Goal: Task Accomplishment & Management: Manage account settings

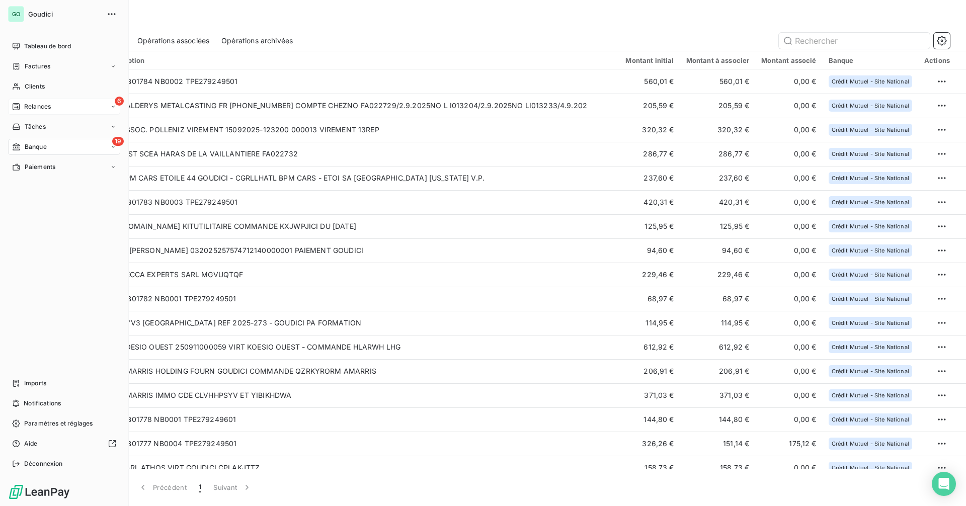
click at [40, 112] on div "6 Relances" at bounding box center [64, 107] width 112 height 16
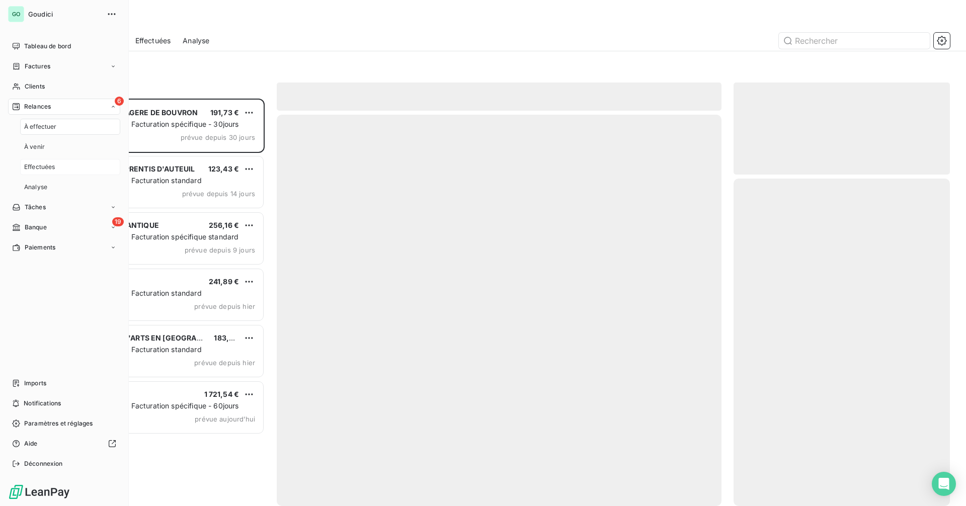
scroll to position [400, 209]
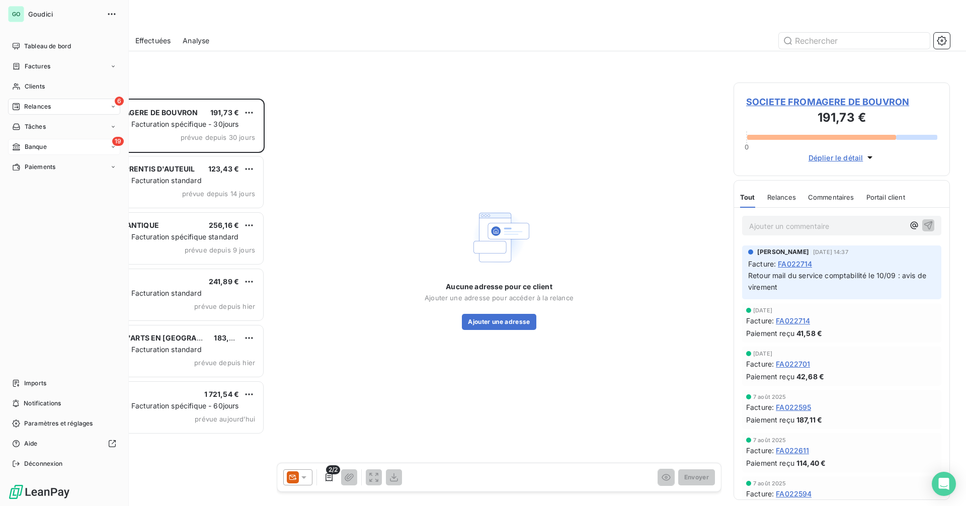
click at [26, 151] on div "19 Banque" at bounding box center [64, 147] width 112 height 16
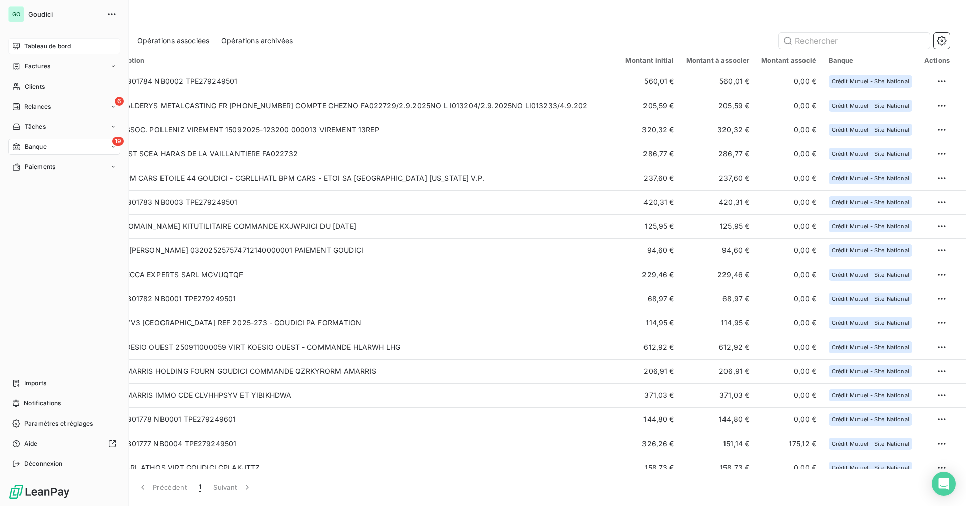
click at [13, 50] on icon at bounding box center [16, 46] width 8 height 8
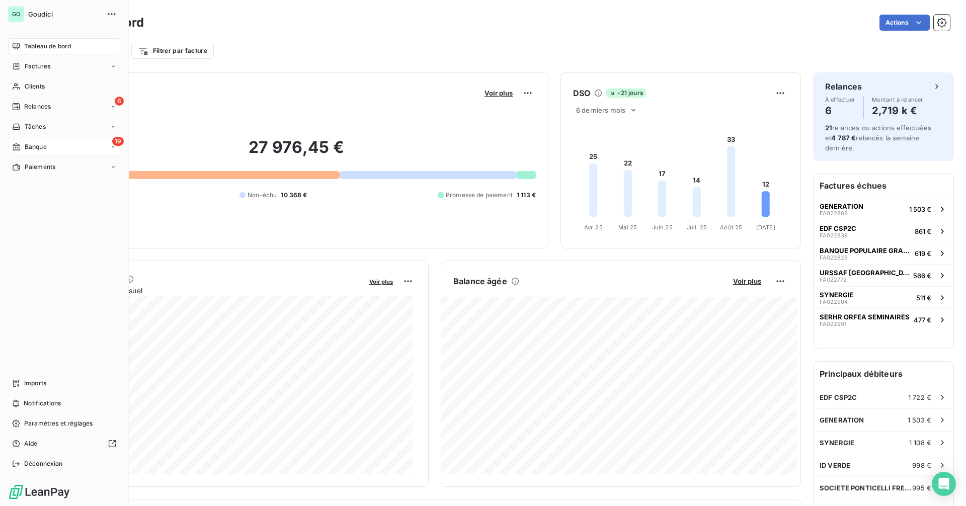
click at [34, 143] on span "Banque" at bounding box center [36, 146] width 22 height 9
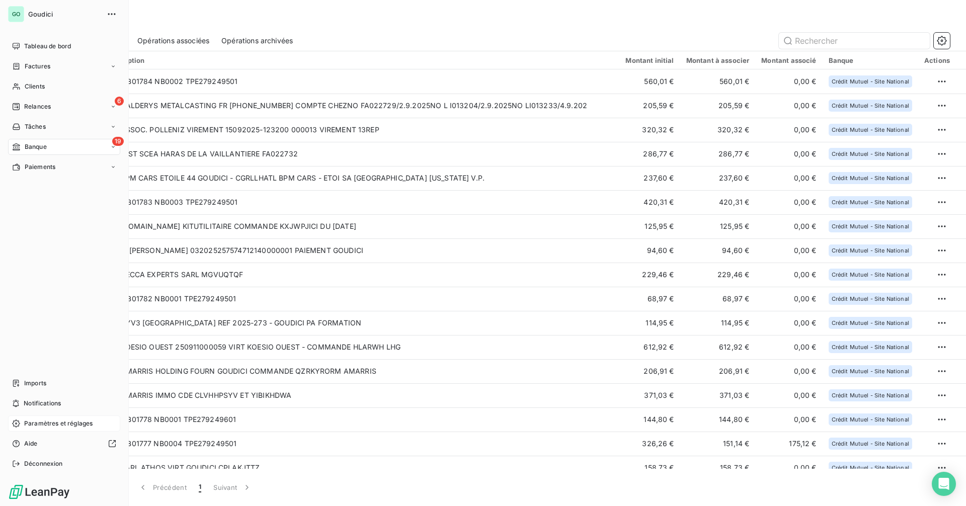
click at [40, 424] on span "Paramètres et réglages" at bounding box center [58, 423] width 68 height 9
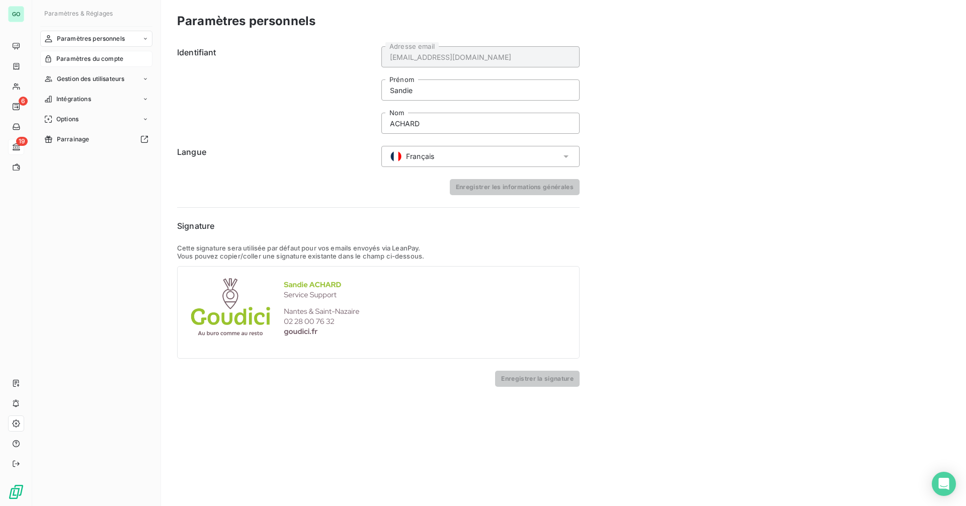
click at [91, 58] on span "Paramètres du compte" at bounding box center [89, 58] width 67 height 9
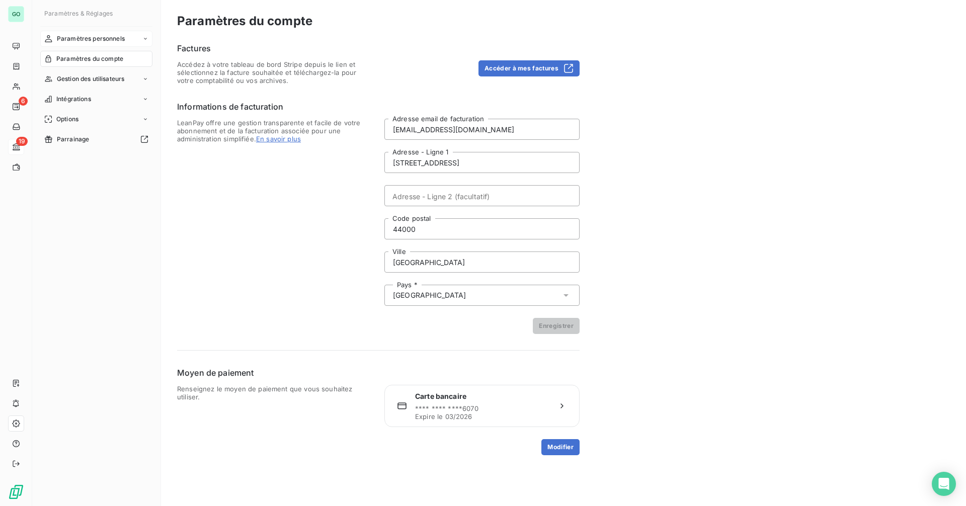
click at [106, 40] on span "Paramètres personnels" at bounding box center [91, 38] width 68 height 9
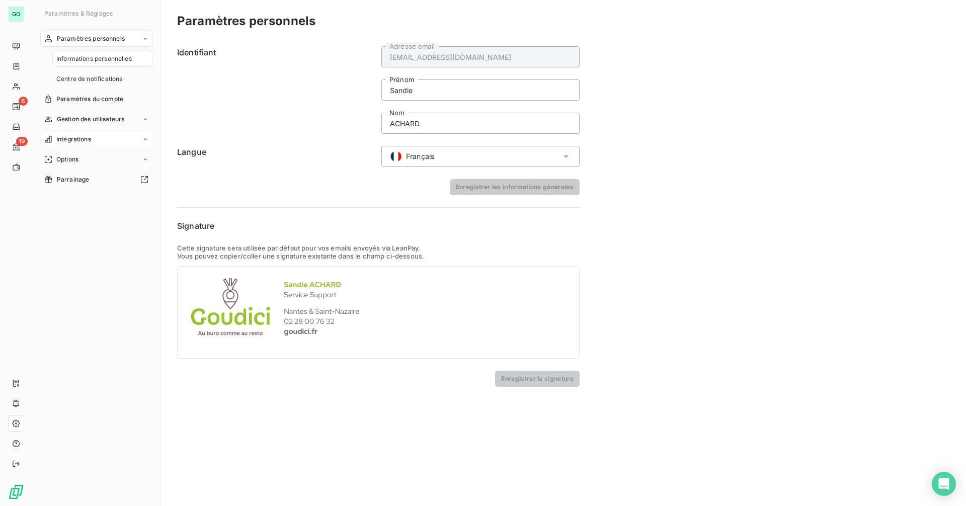
click at [103, 140] on div "Intégrations" at bounding box center [96, 139] width 112 height 16
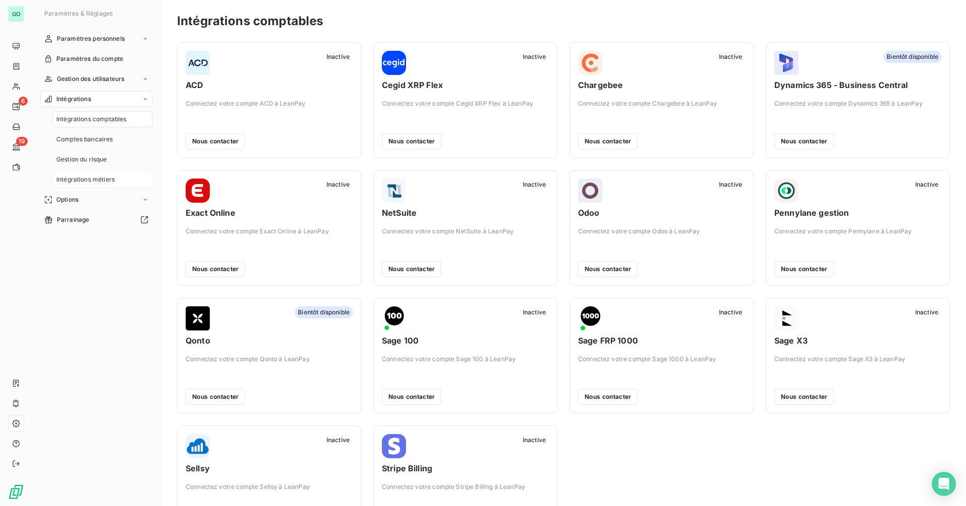
click at [109, 180] on span "Intégrations métiers" at bounding box center [85, 179] width 58 height 9
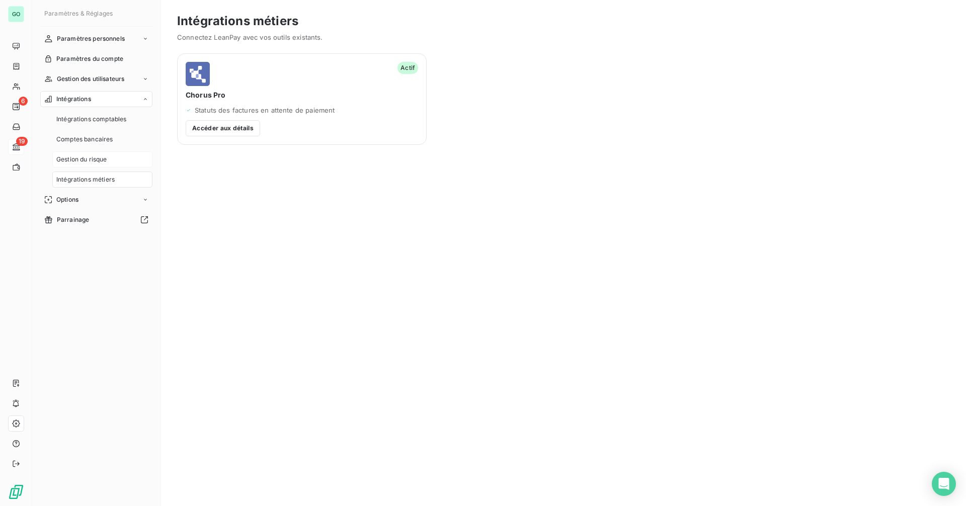
click at [108, 158] on div "Gestion du risque" at bounding box center [102, 159] width 100 height 16
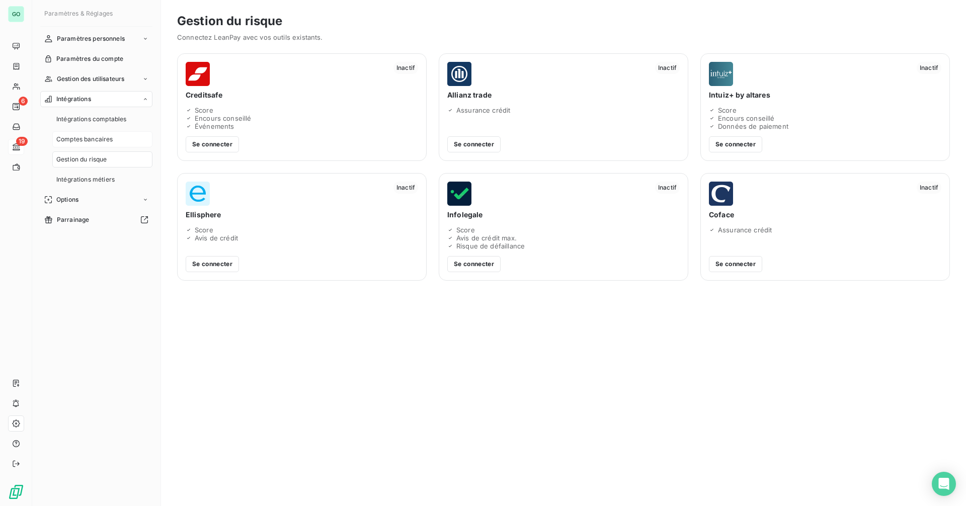
click at [109, 143] on span "Comptes bancaires" at bounding box center [84, 139] width 57 height 9
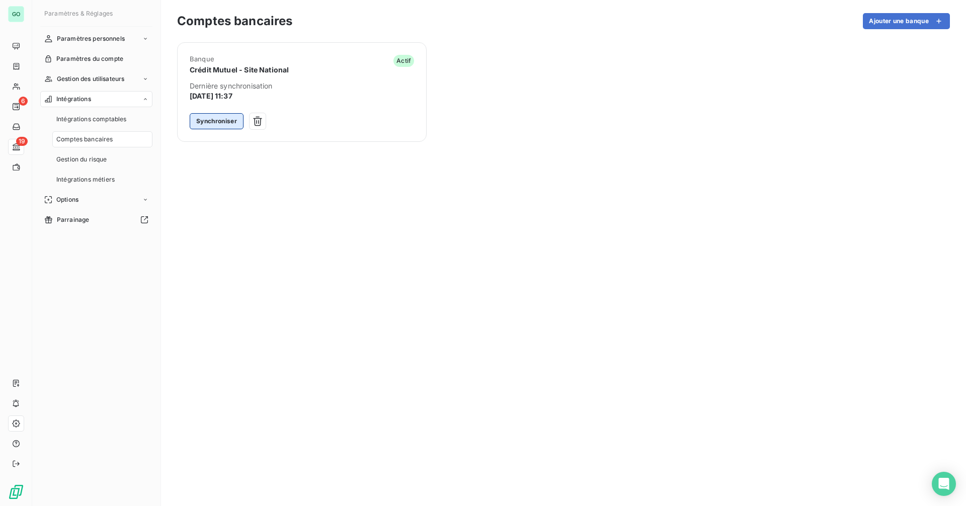
click at [200, 118] on button "Synchroniser" at bounding box center [217, 121] width 54 height 16
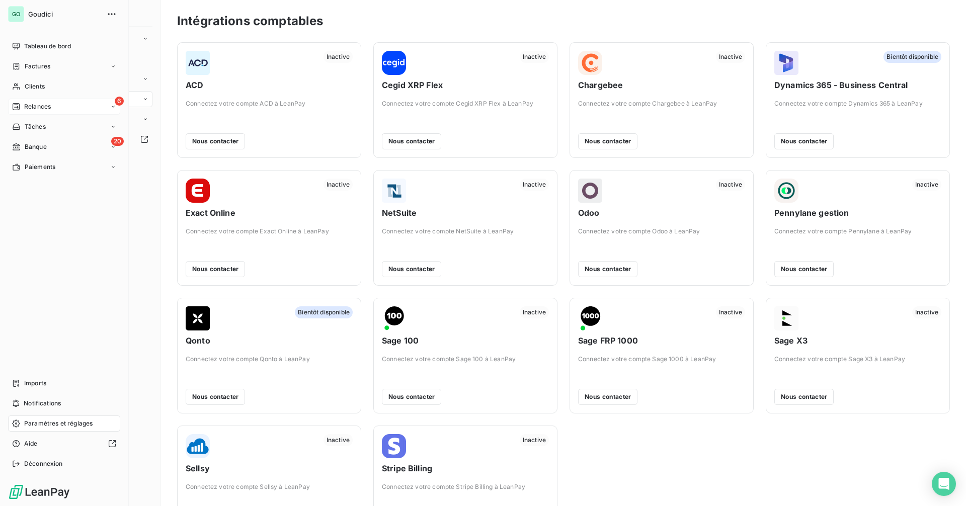
click at [41, 105] on span "Relances" at bounding box center [37, 106] width 27 height 9
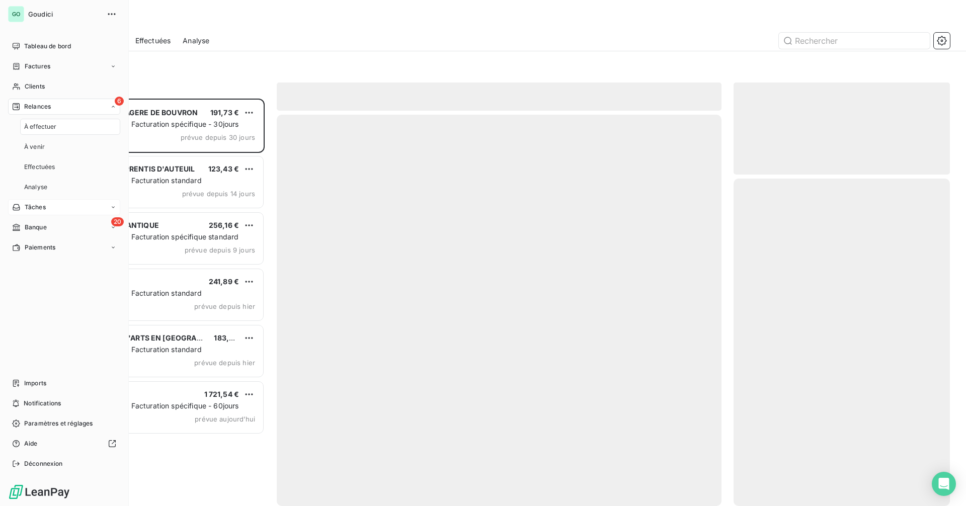
scroll to position [400, 209]
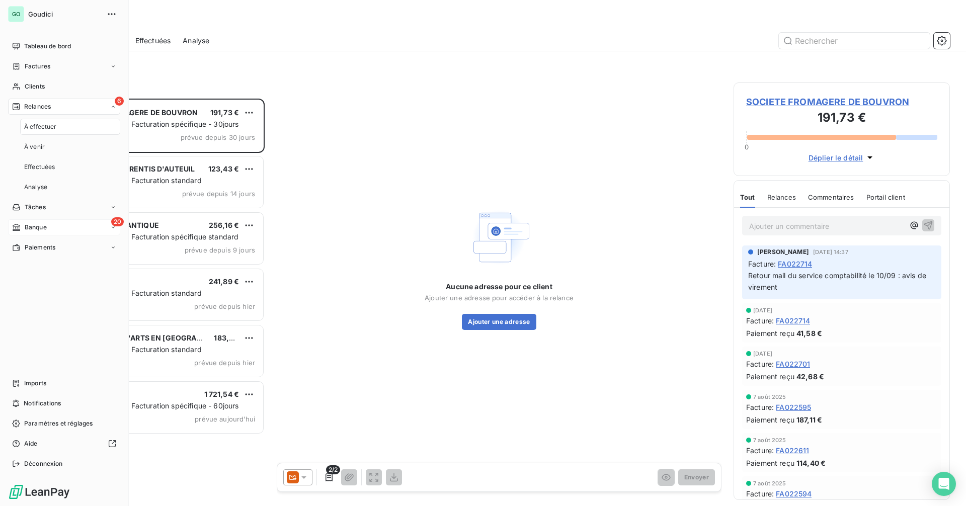
click at [62, 222] on div "20 Banque" at bounding box center [64, 227] width 112 height 16
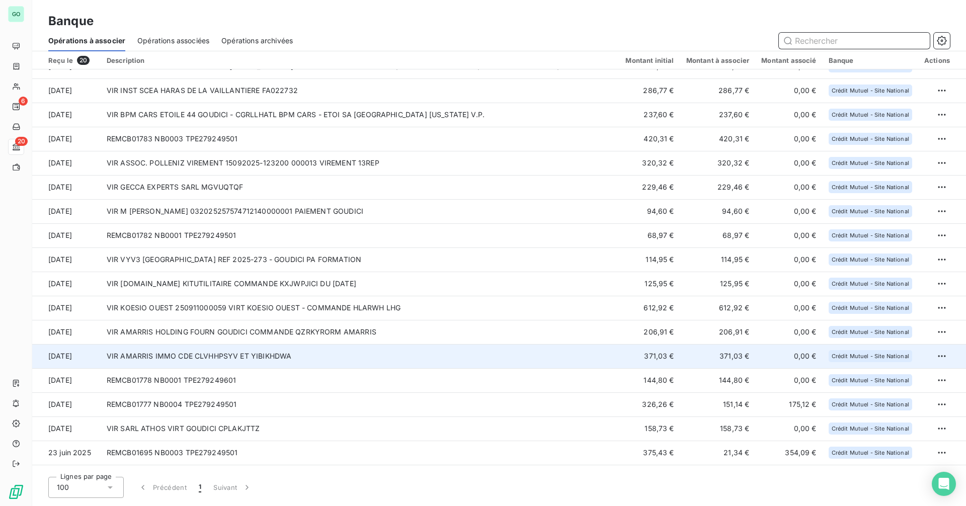
scroll to position [84, 0]
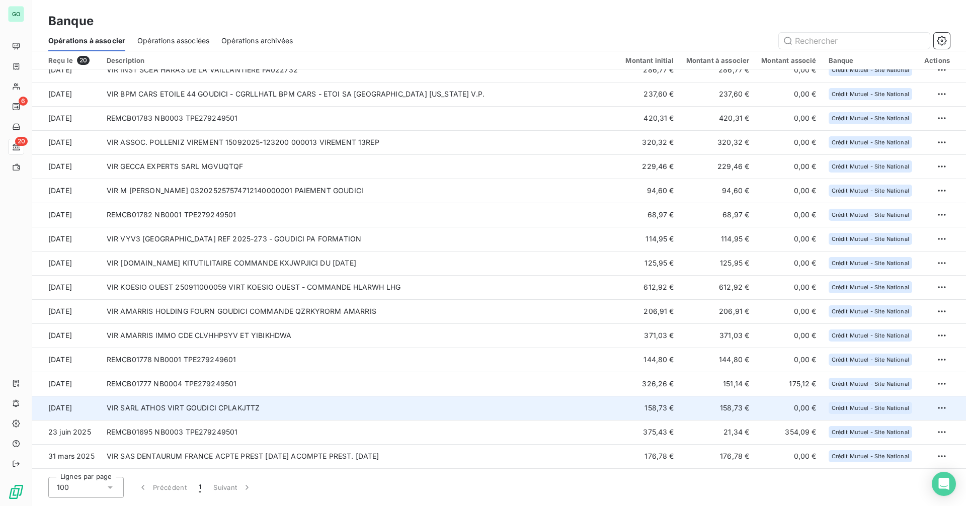
click at [192, 414] on td "VIR SARL ATHOS VIRT GOUDICI CPLAKJTTZ" at bounding box center [360, 408] width 519 height 24
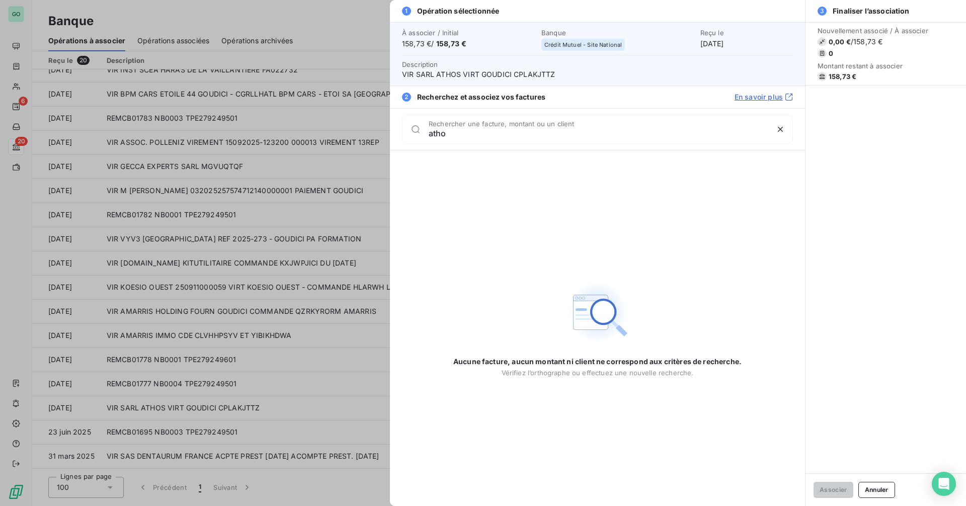
type input "atho"
click at [222, 265] on div at bounding box center [483, 253] width 966 height 506
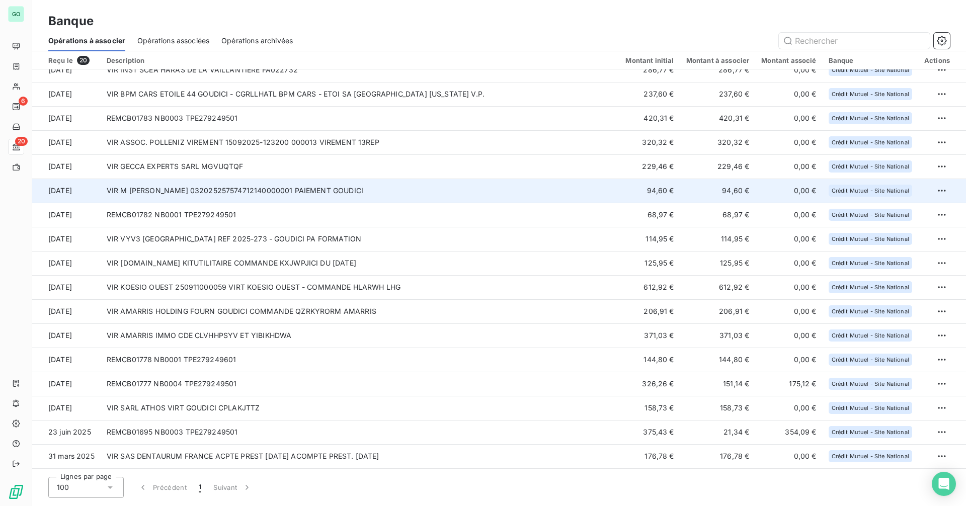
scroll to position [0, 0]
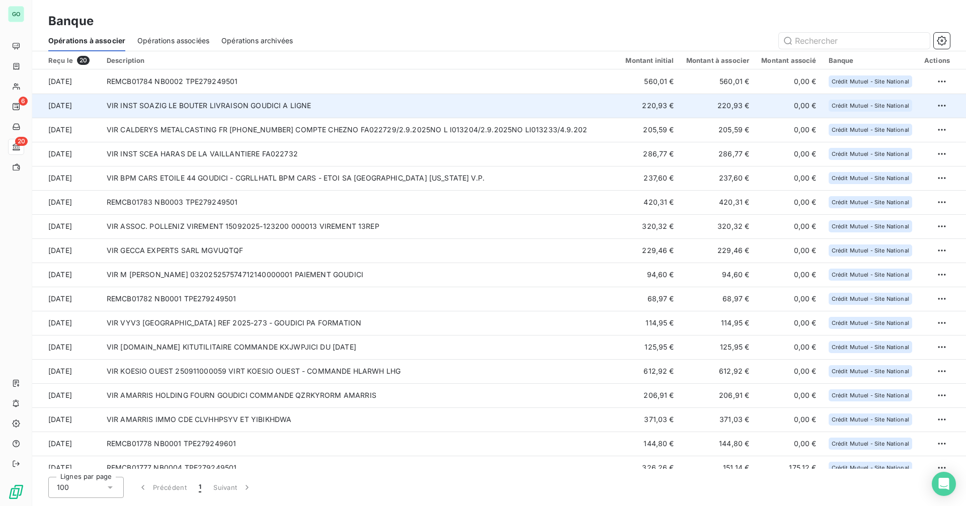
click at [213, 107] on td "VIR INST SOAZIG LE BOUTER LIVRAISON GOUDICI A LIGNE" at bounding box center [360, 106] width 519 height 24
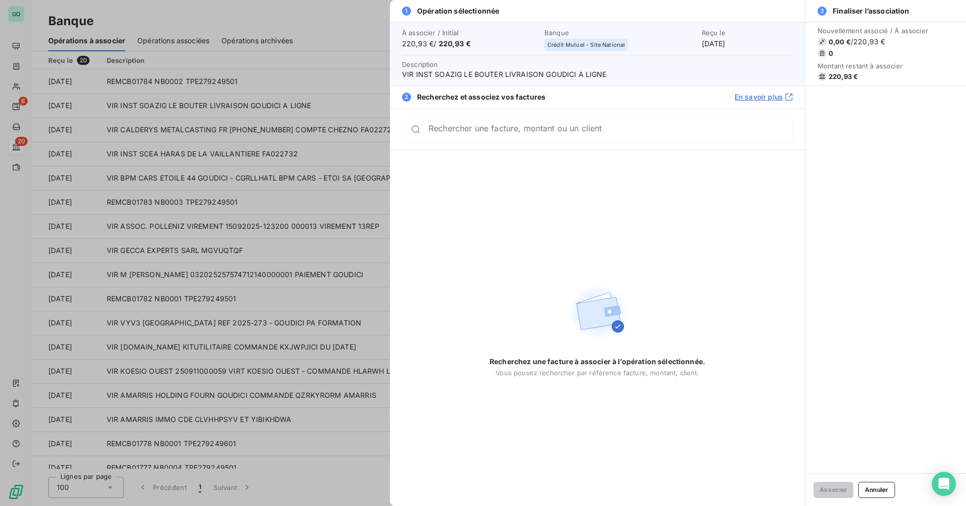
click at [401, 75] on div "À associer / Initial 220,93 € / 220,93 € Banque Crédit Mutuel - Site National R…" at bounding box center [597, 53] width 415 height 63
drag, startPoint x: 403, startPoint y: 74, endPoint x: 638, endPoint y: 85, distance: 236.2
click at [638, 85] on div "À associer / Initial 220,93 € / 220,93 € Banque Crédit Mutuel - Site National R…" at bounding box center [597, 53] width 415 height 63
copy span "VIR INST SOAZIG LE BOUTER LIVRAISON GOUDICI A LIGNE"
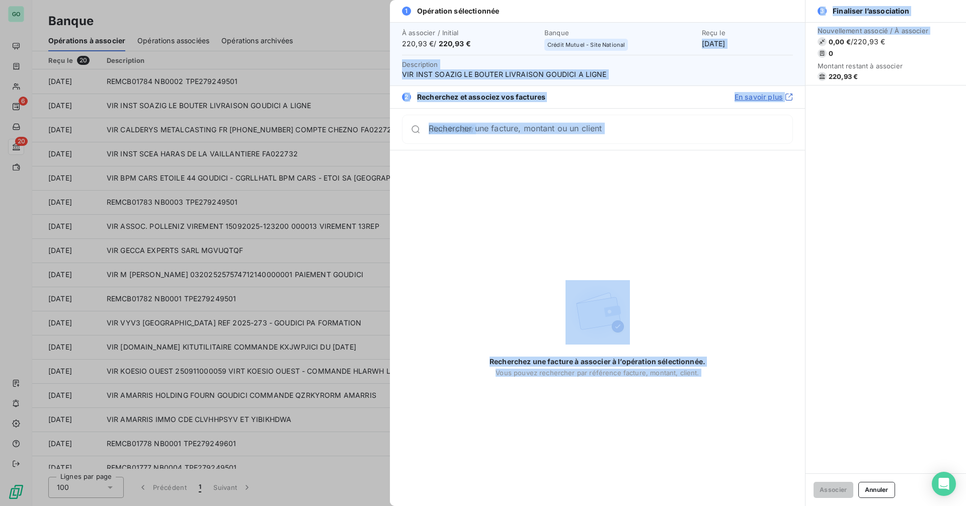
drag, startPoint x: 687, startPoint y: 45, endPoint x: 812, endPoint y: 47, distance: 124.3
click at [812, 47] on div "1 Opération sélectionnée À associer / Initial 220,93 € / 220,93 € Banque Crédit…" at bounding box center [678, 253] width 576 height 506
copy div "[DATE] Description VIR INST SOAZIG LE BOUTER LIVRAISON GOUDICI A LIGNE 2 Recher…"
click at [702, 41] on div "Reçu le [DATE]" at bounding box center [747, 39] width 91 height 20
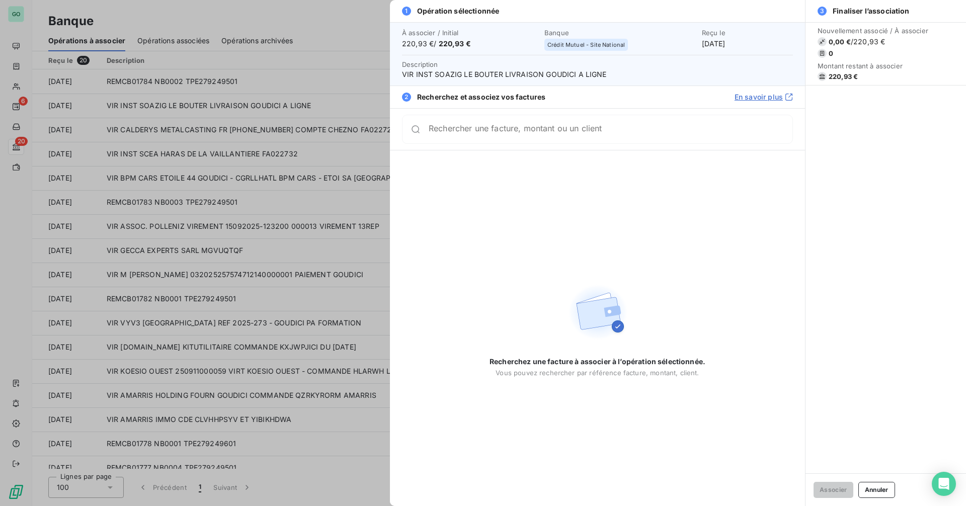
drag, startPoint x: 685, startPoint y: 43, endPoint x: 741, endPoint y: 43, distance: 55.3
click at [741, 43] on div "À associer / Initial 220,93 € / 220,93 € Banque Crédit Mutuel - Site National R…" at bounding box center [597, 40] width 391 height 22
copy div "[DATE]"
drag, startPoint x: 441, startPoint y: 45, endPoint x: 499, endPoint y: 45, distance: 57.9
click at [499, 45] on span "220,93 € / 220,93 €" at bounding box center [470, 44] width 136 height 10
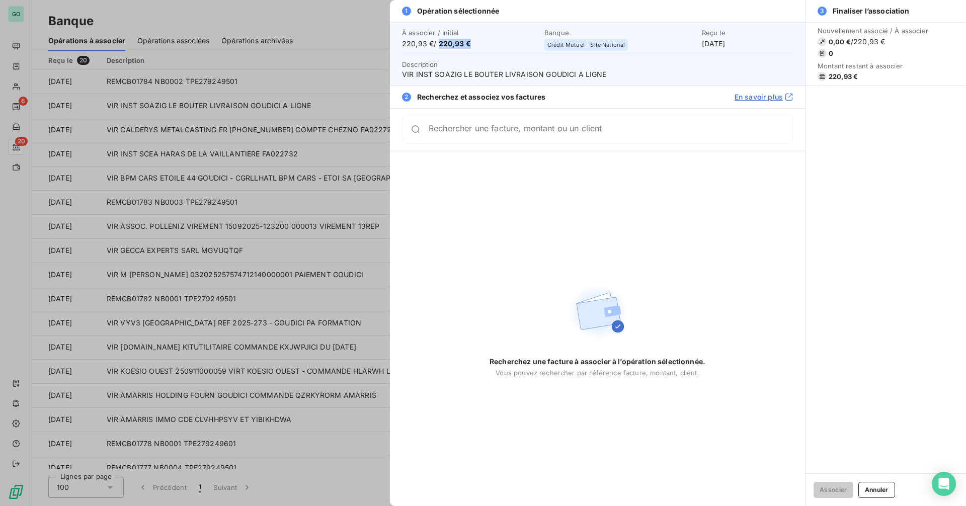
copy span "220,93 €"
click at [192, 138] on div at bounding box center [483, 253] width 966 height 506
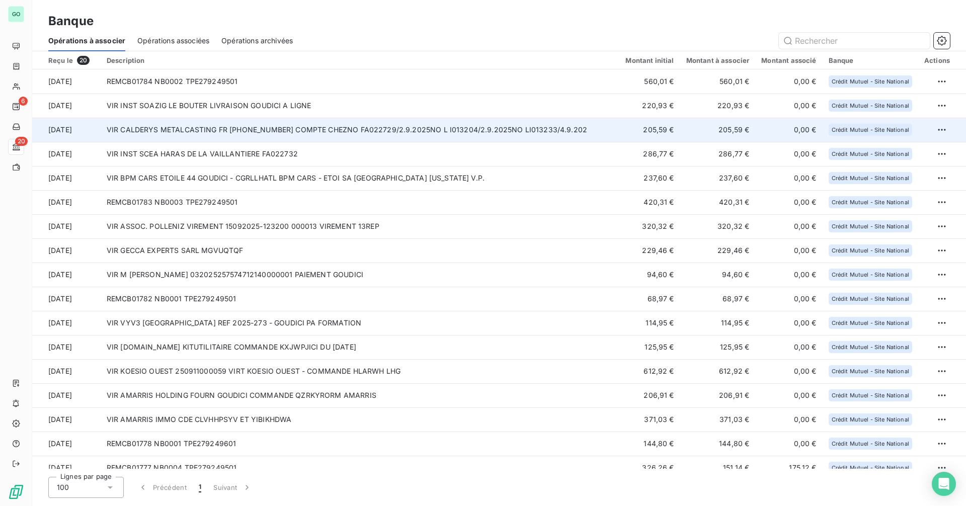
click at [243, 129] on td "VIR CALDERYS METALCASTING FR [PHONE_NUMBER] COMPTE CHEZNO FA022729/2.9.2025NO L…" at bounding box center [360, 130] width 519 height 24
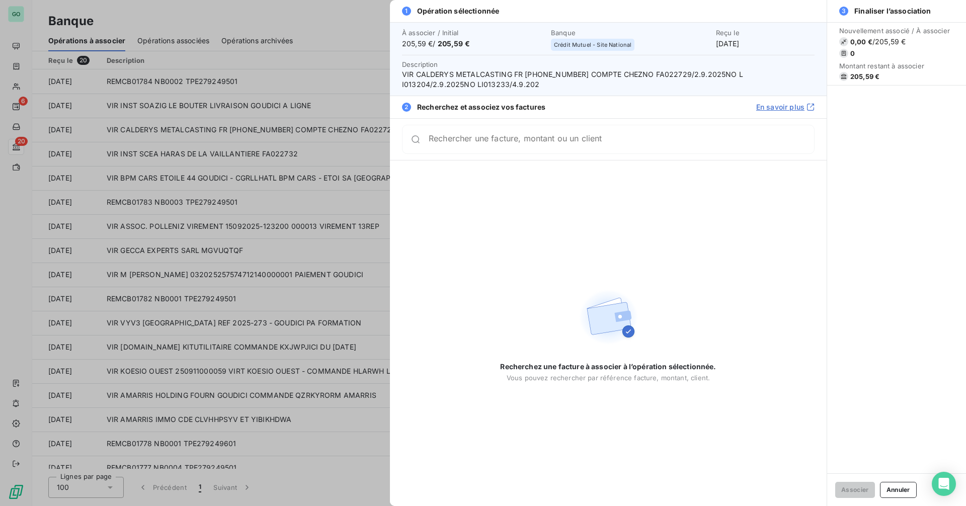
click at [311, 69] on div at bounding box center [483, 253] width 966 height 506
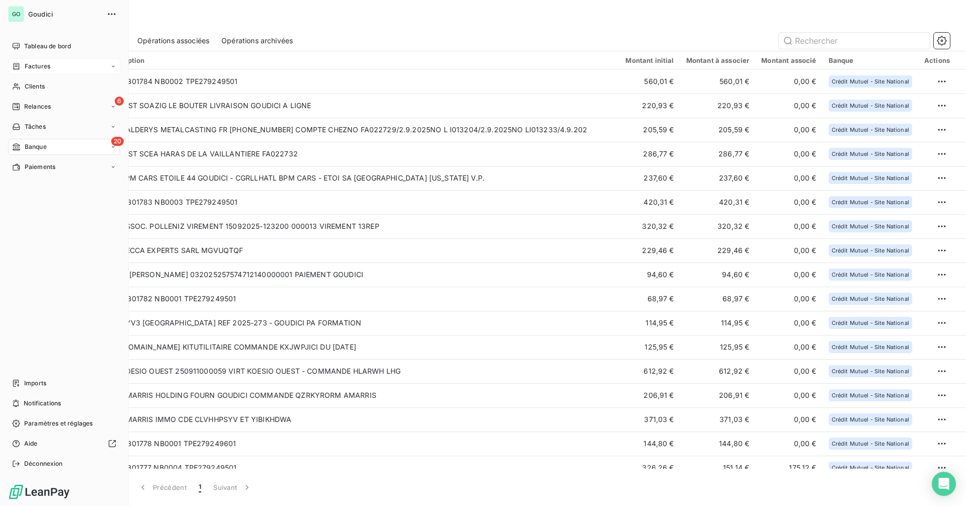
click at [40, 66] on span "Factures" at bounding box center [38, 66] width 26 height 9
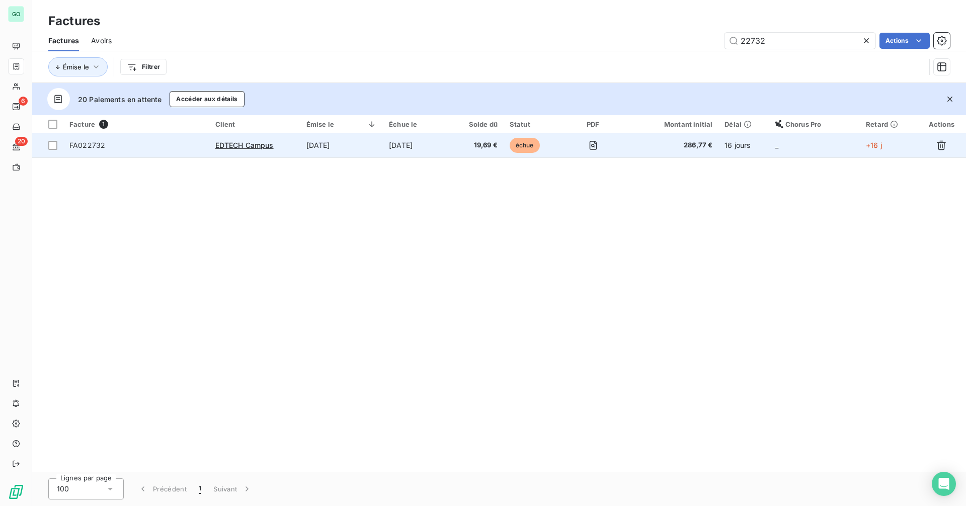
click at [442, 147] on td "[DATE]" at bounding box center [417, 145] width 68 height 24
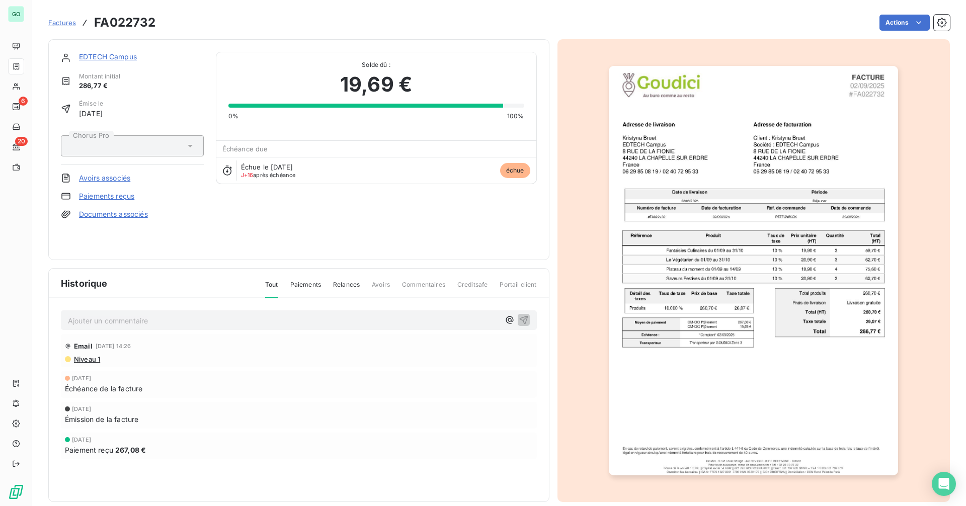
click at [701, 349] on img "button" at bounding box center [753, 271] width 289 height 410
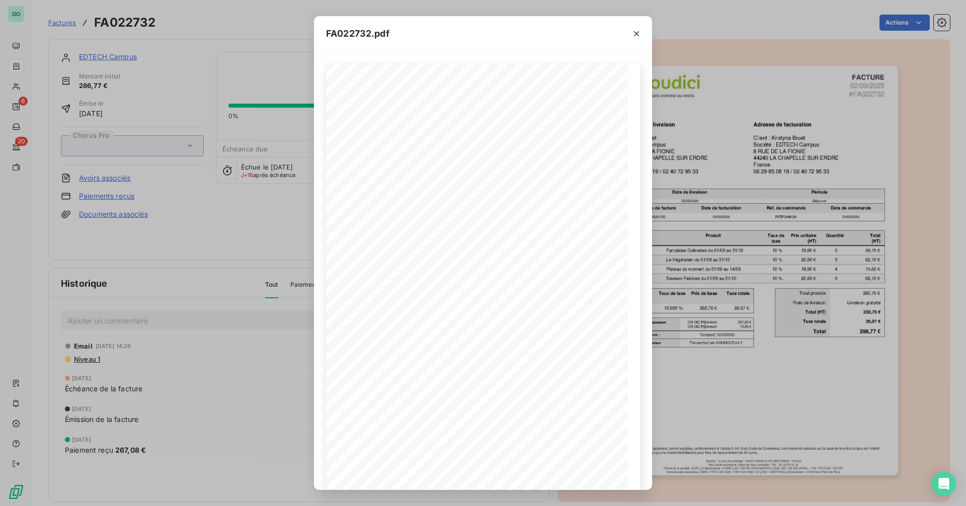
click at [776, 334] on div "FA022732.pdf FACTURE [DATE] #FA022732 Adresse de livraison [PERSON_NAME][GEOGRA…" at bounding box center [483, 253] width 966 height 506
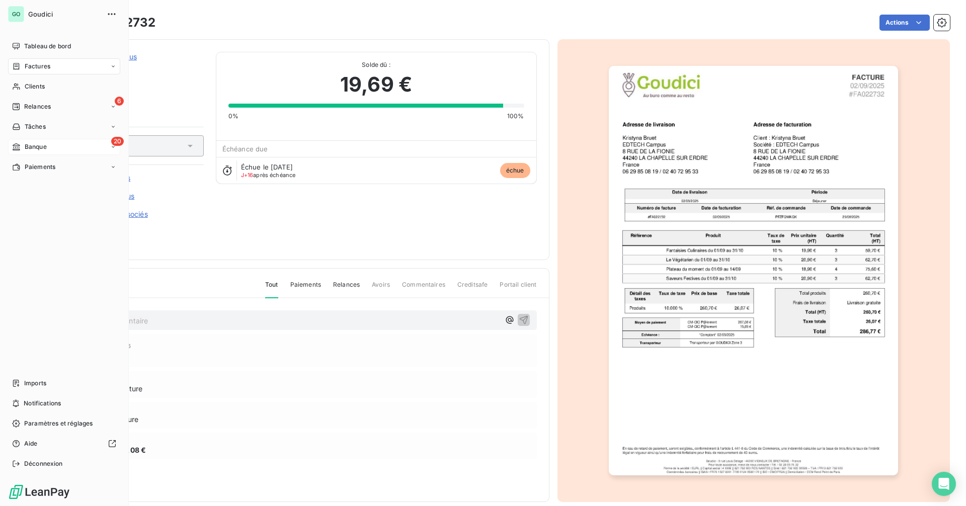
click at [53, 153] on div "20 Banque" at bounding box center [64, 147] width 112 height 16
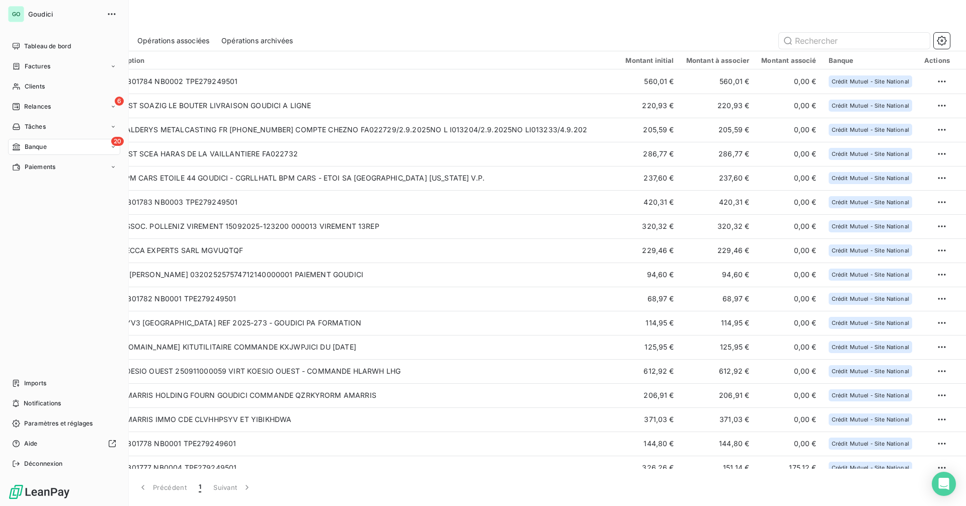
drag, startPoint x: 60, startPoint y: 69, endPoint x: 239, endPoint y: 64, distance: 179.2
click at [60, 69] on div "Factures" at bounding box center [64, 66] width 112 height 16
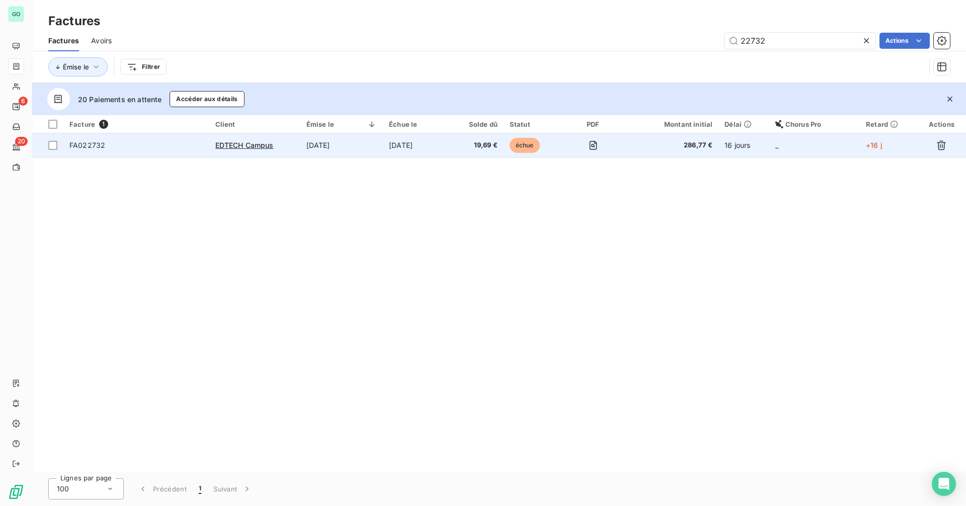
click at [331, 149] on td "[DATE]" at bounding box center [341, 145] width 83 height 24
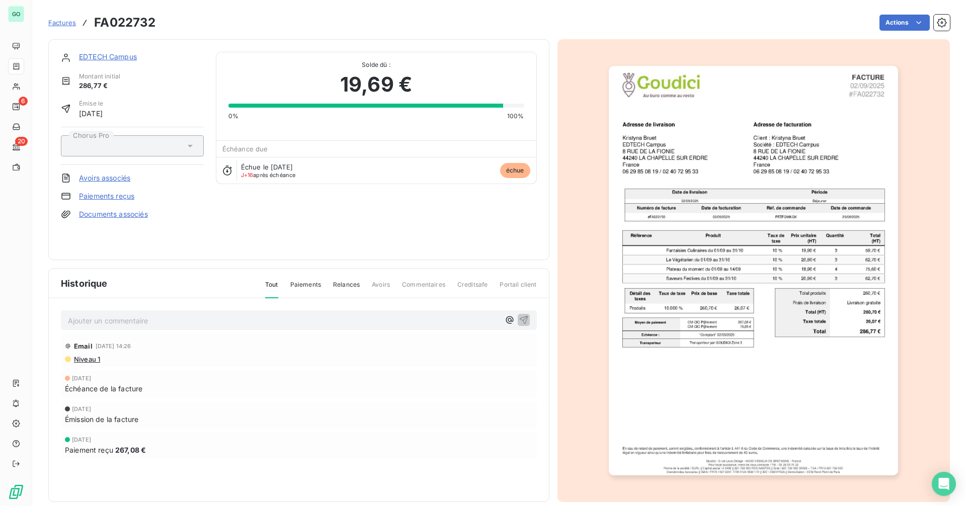
click at [106, 197] on link "Paiements reçus" at bounding box center [106, 196] width 55 height 10
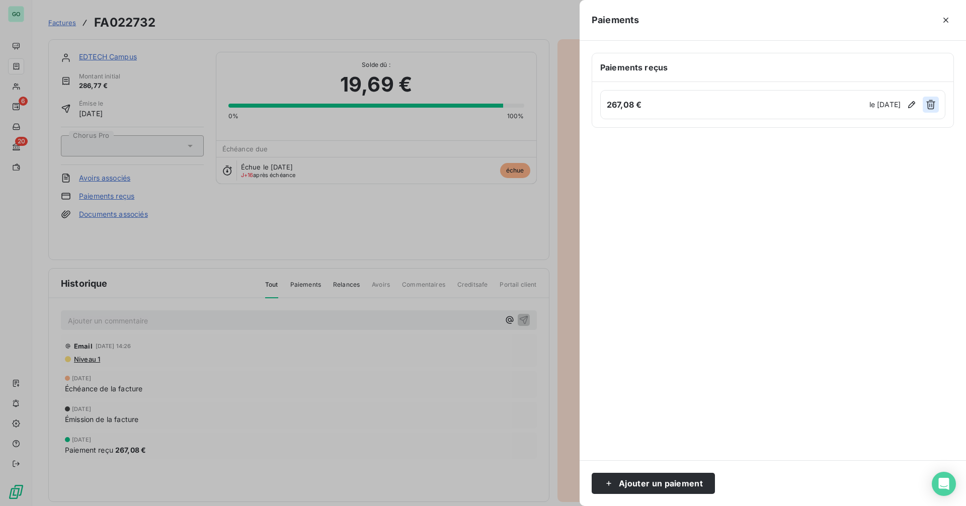
click at [934, 106] on icon "button" at bounding box center [930, 105] width 9 height 10
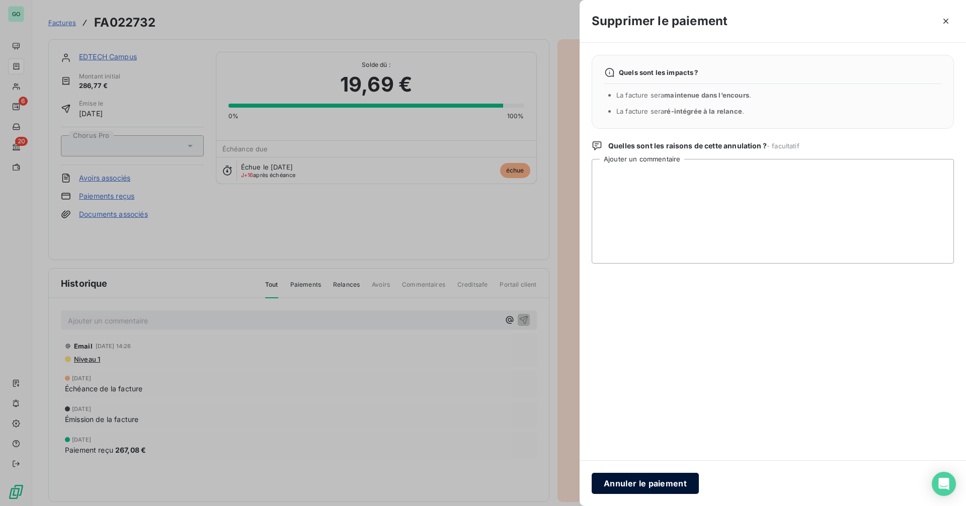
click at [635, 479] on button "Annuler le paiement" at bounding box center [645, 483] width 107 height 21
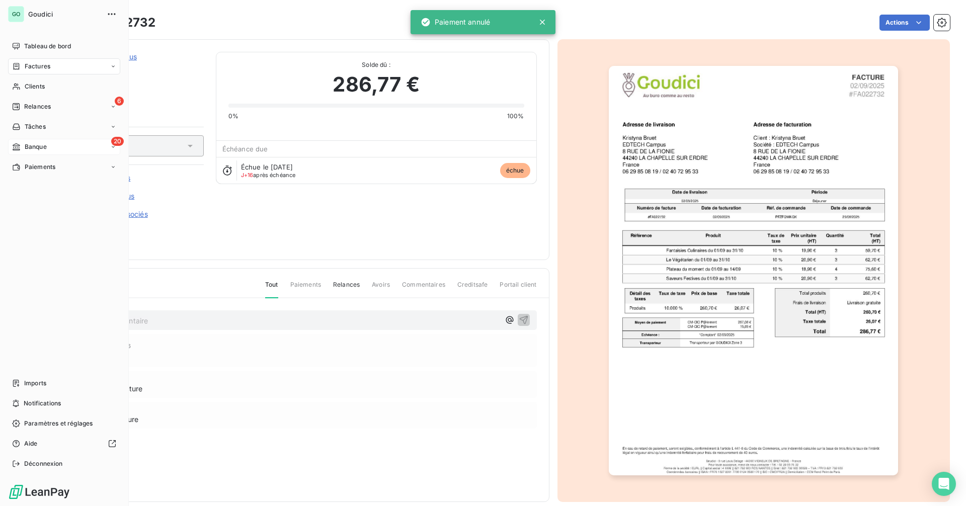
click at [50, 147] on div "20 Banque" at bounding box center [64, 147] width 112 height 16
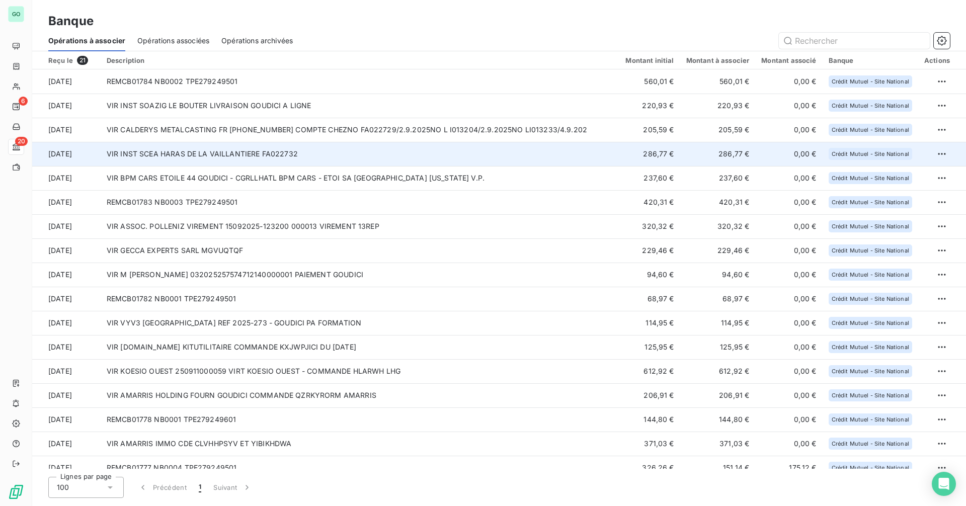
click at [318, 150] on td "VIR INST SCEA HARAS DE LA VAILLANTIERE FA022732" at bounding box center [360, 154] width 519 height 24
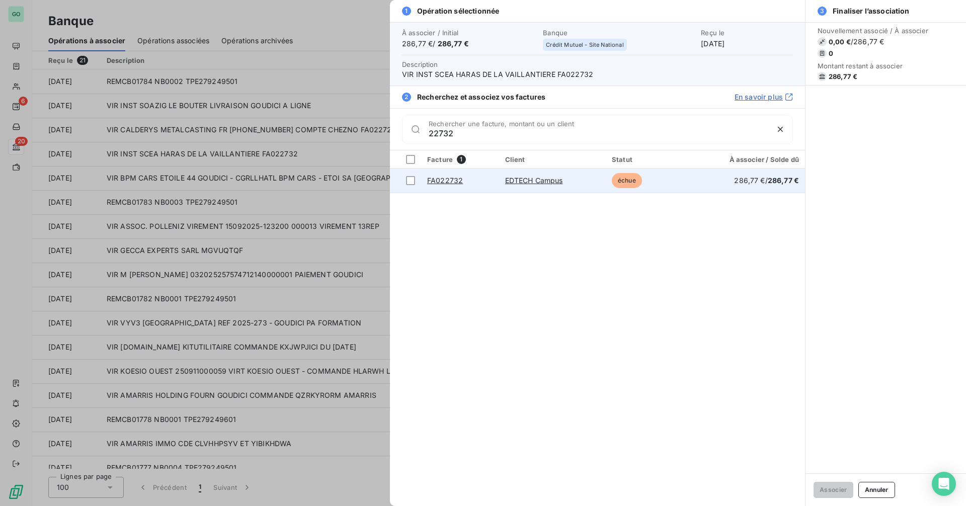
type input "22732"
click at [494, 183] on td "FA022732" at bounding box center [460, 181] width 78 height 24
click at [412, 185] on td at bounding box center [405, 181] width 31 height 24
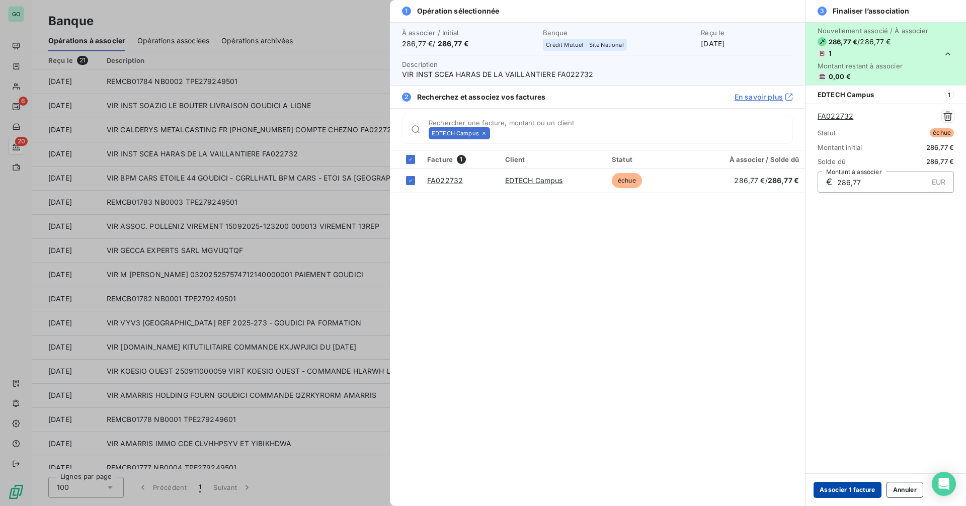
click at [839, 490] on button "Associer 1 facture" at bounding box center [848, 490] width 68 height 16
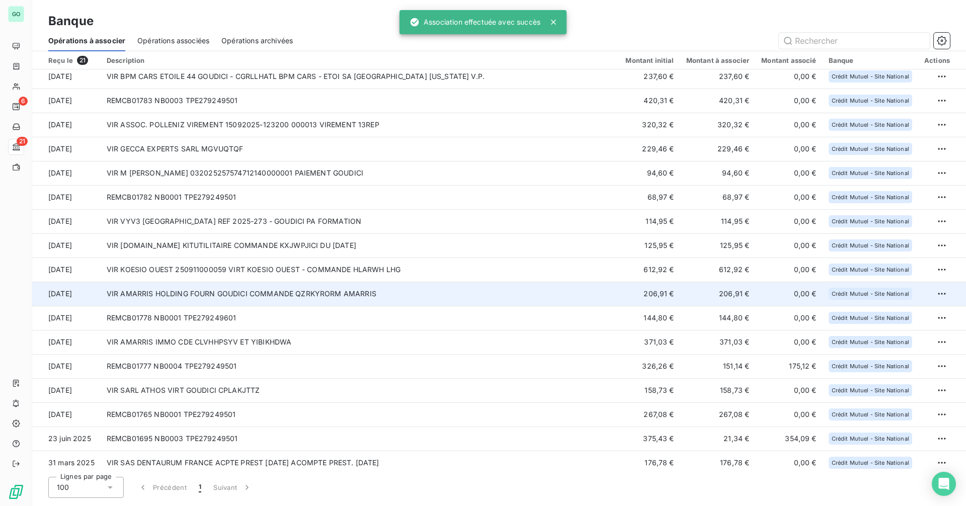
scroll to position [108, 0]
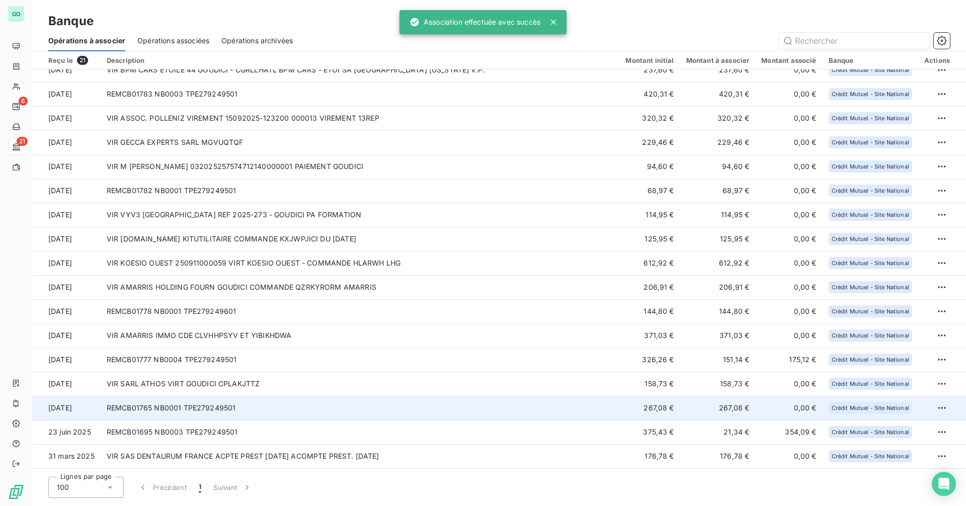
click at [270, 409] on td "REMCB01765 NB0001 TPE279249501" at bounding box center [360, 408] width 519 height 24
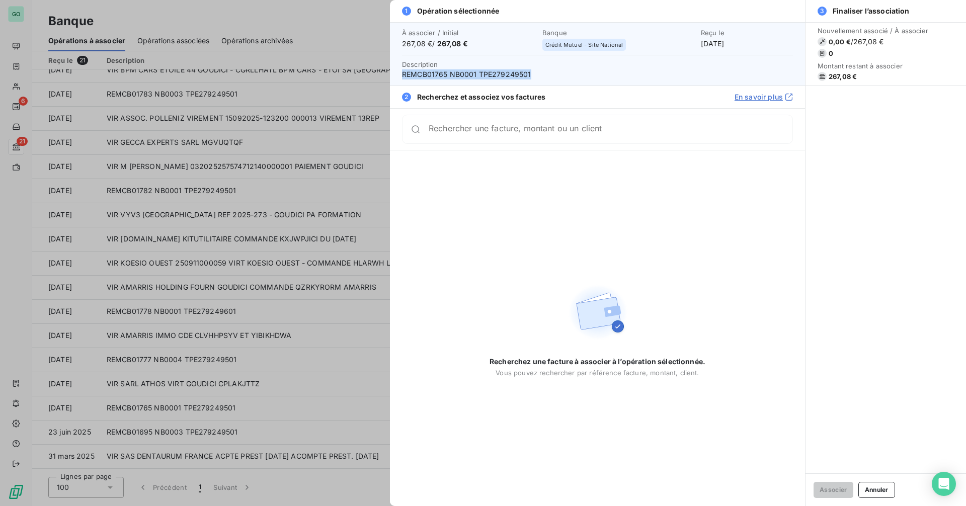
drag, startPoint x: 404, startPoint y: 75, endPoint x: 593, endPoint y: 75, distance: 189.2
click at [593, 75] on span "REMCB01765 NB0001 TPE279249501" at bounding box center [597, 74] width 391 height 10
copy span "REMCB01765 NB0001 TPE279249501"
drag, startPoint x: 440, startPoint y: 44, endPoint x: 530, endPoint y: 44, distance: 90.6
click at [530, 44] on span "267,08 € / 267,08 €" at bounding box center [469, 44] width 134 height 10
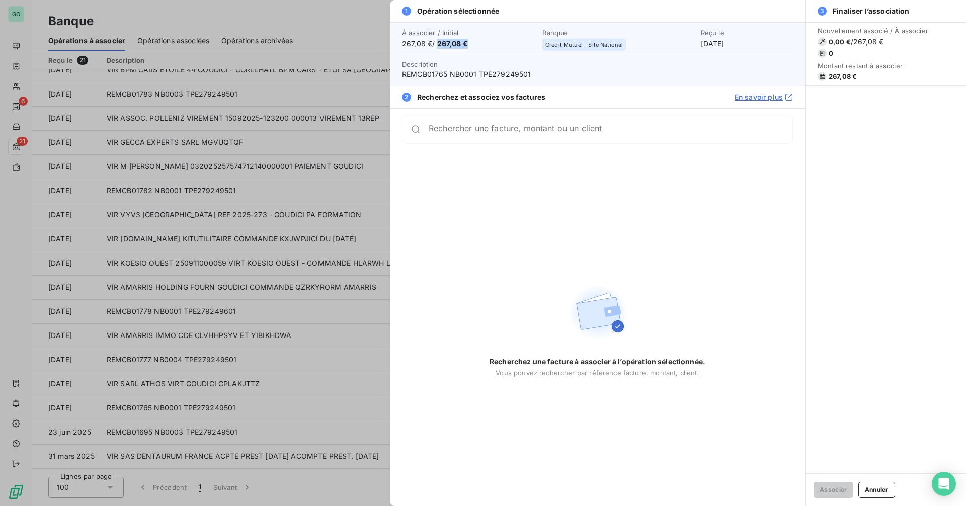
copy span "267,08 €"
drag, startPoint x: 690, startPoint y: 42, endPoint x: 800, endPoint y: 43, distance: 110.2
click at [800, 43] on div "À associer / Initial 267,08 € / 267,08 € Banque Crédit Mutuel - Site National R…" at bounding box center [597, 53] width 415 height 63
copy div "[DATE]"
drag, startPoint x: 35, startPoint y: 53, endPoint x: 24, endPoint y: 79, distance: 28.4
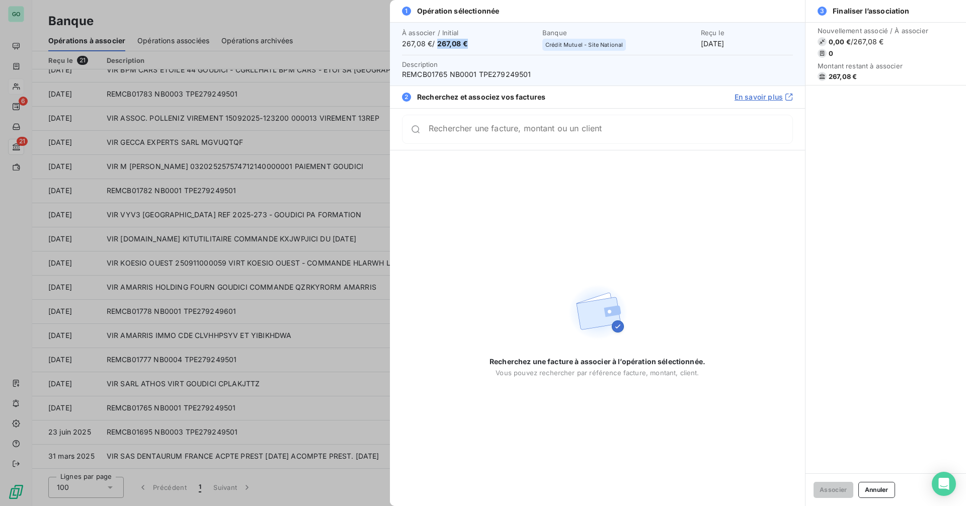
click at [35, 54] on div at bounding box center [483, 253] width 966 height 506
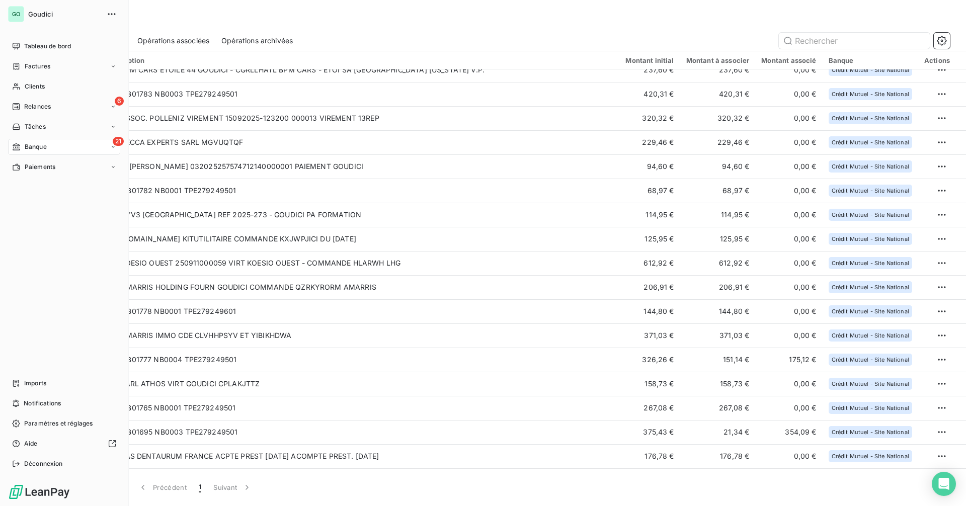
click at [22, 69] on div "Factures" at bounding box center [31, 66] width 38 height 9
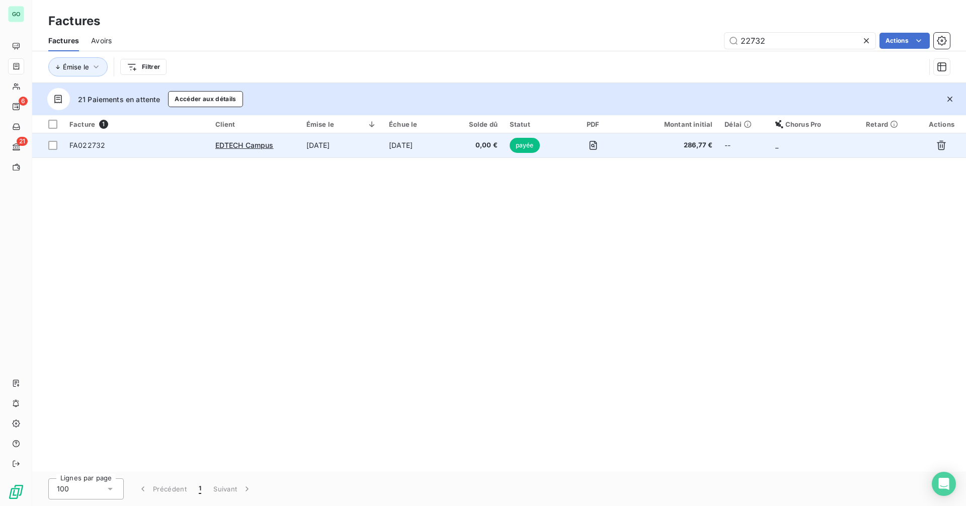
click at [360, 149] on td "[DATE]" at bounding box center [341, 145] width 83 height 24
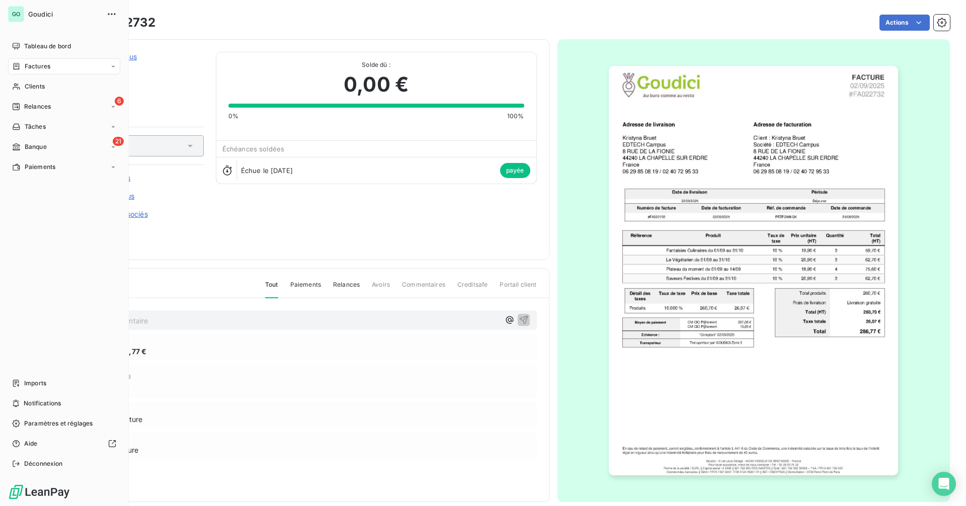
drag, startPoint x: 45, startPoint y: 144, endPoint x: 165, endPoint y: 232, distance: 148.3
click at [45, 144] on span "Banque" at bounding box center [36, 146] width 22 height 9
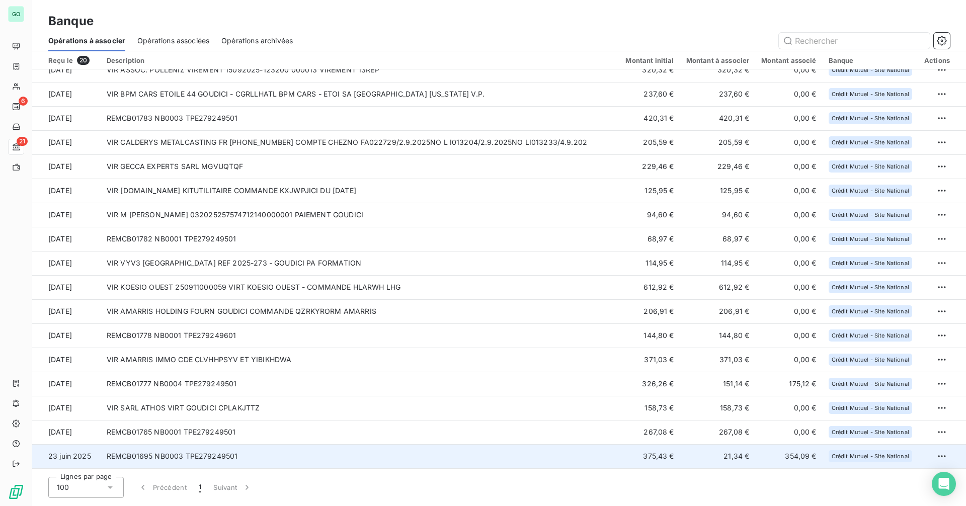
scroll to position [84, 0]
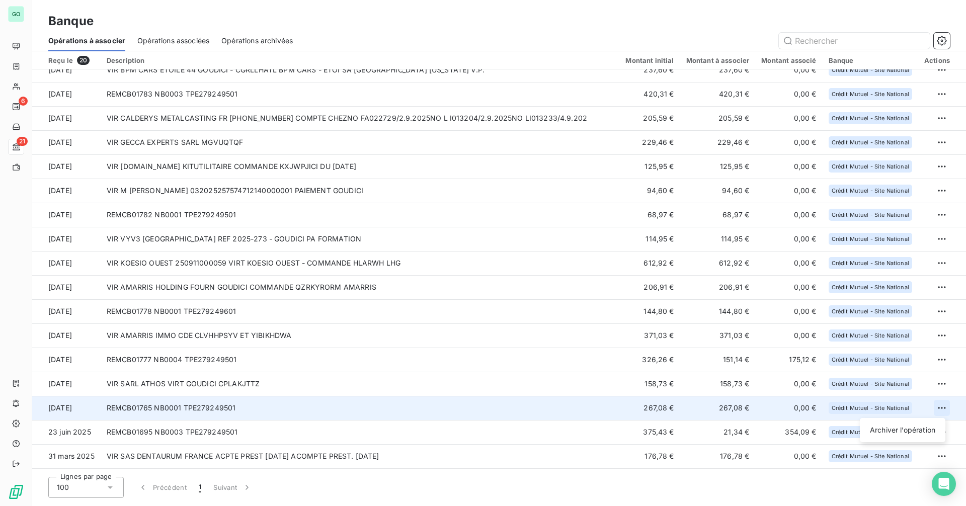
click at [942, 406] on html "GO 6 21 Banque Opérations à associer Opérations associées Opérations archivées …" at bounding box center [483, 253] width 966 height 506
click at [885, 434] on div "Archiver l’opération" at bounding box center [902, 430] width 77 height 16
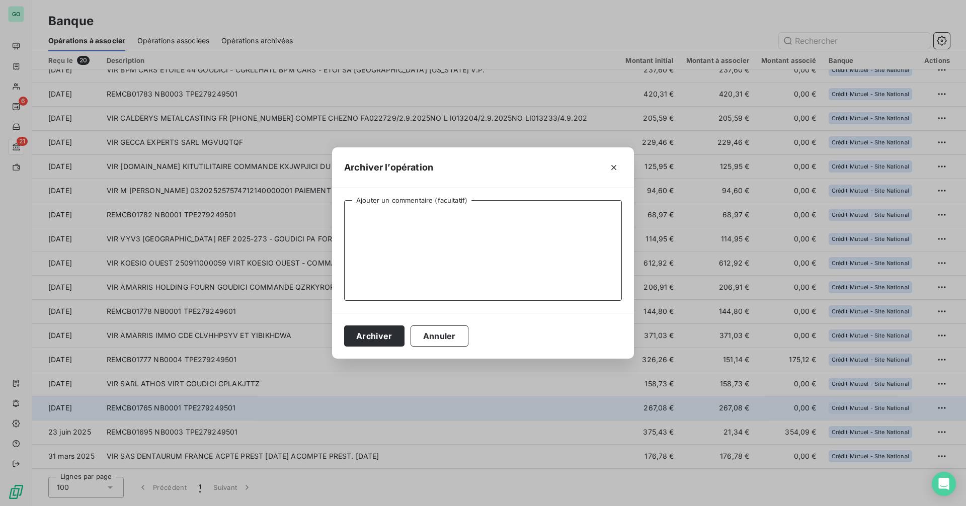
click at [494, 252] on textarea "Ajouter un commentaire (facultatif)" at bounding box center [483, 250] width 278 height 101
click at [365, 225] on textarea "Ajouter un commentaire (facultatif)" at bounding box center [483, 250] width 278 height 101
paste textarea "(EDTECH CAMPUS)"
click at [480, 217] on textarea "EDTECH CAMPUS -" at bounding box center [483, 250] width 278 height 101
paste textarea "Doublon FA22732 - VIR le [DATE]"
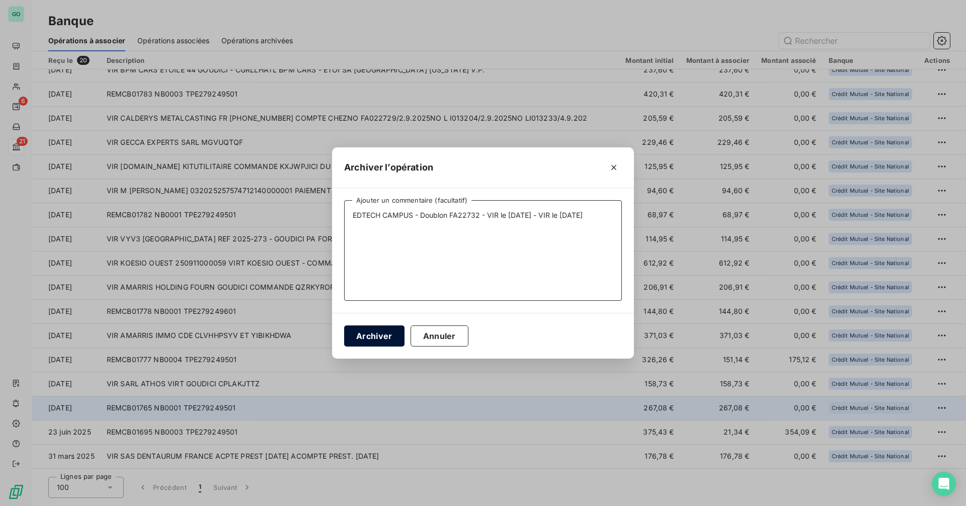
type textarea "EDTECH CAMPUS - Doublon FA22732 - VIR le [DATE] - VIR le [DATE]"
click at [371, 333] on button "Archiver" at bounding box center [374, 336] width 60 height 21
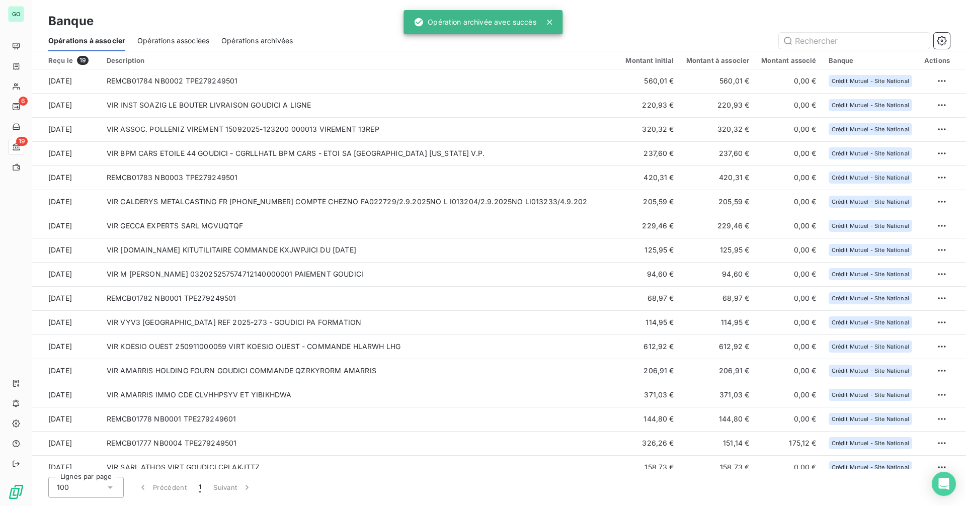
scroll to position [0, 0]
click at [248, 44] on span "Opérations archivées" at bounding box center [256, 41] width 71 height 10
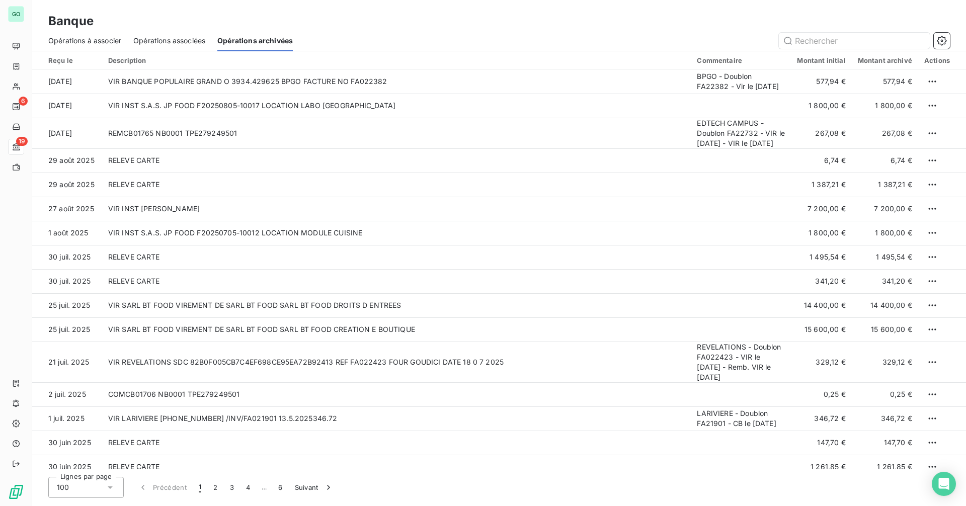
click at [186, 39] on span "Opérations associées" at bounding box center [169, 41] width 72 height 10
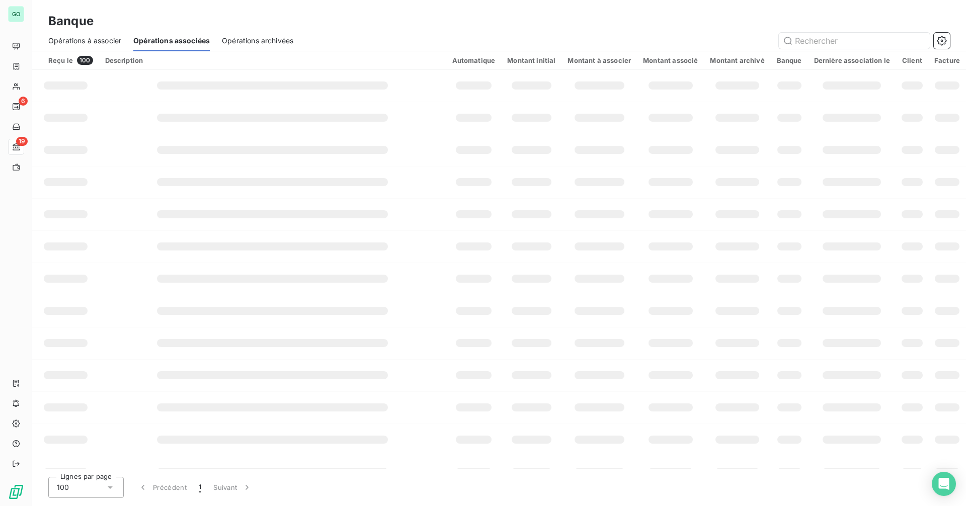
click at [101, 37] on span "Opérations à associer" at bounding box center [84, 41] width 73 height 10
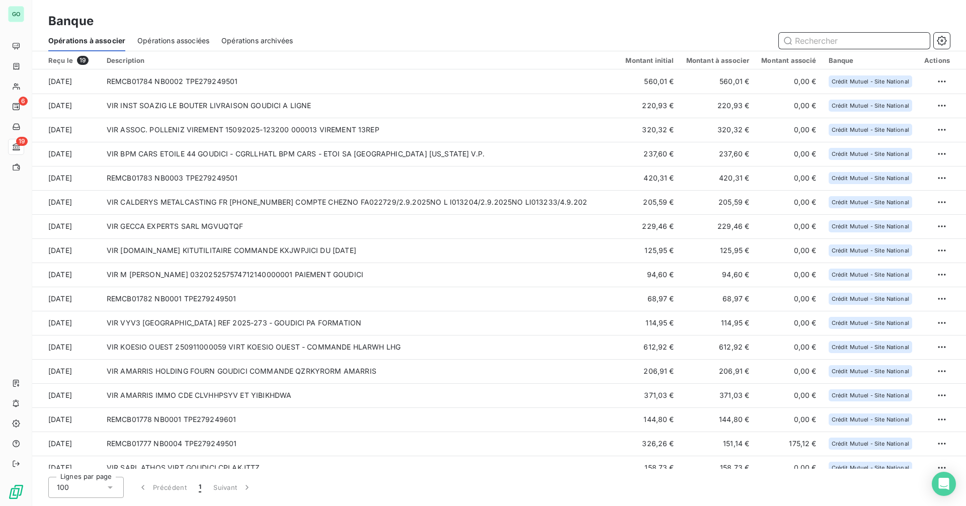
drag, startPoint x: 249, startPoint y: 37, endPoint x: 226, endPoint y: 40, distance: 22.8
click at [249, 37] on span "Opérations archivées" at bounding box center [256, 41] width 71 height 10
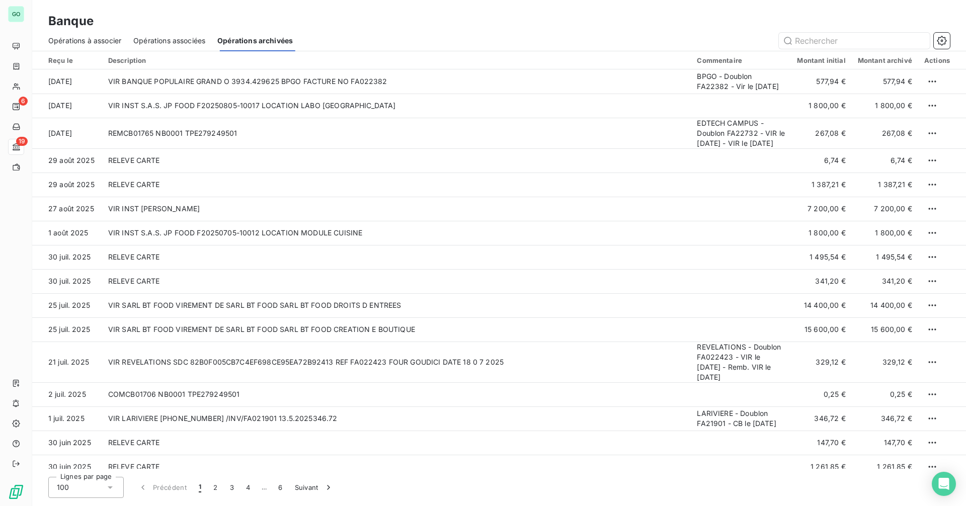
click at [176, 40] on span "Opérations associées" at bounding box center [169, 41] width 72 height 10
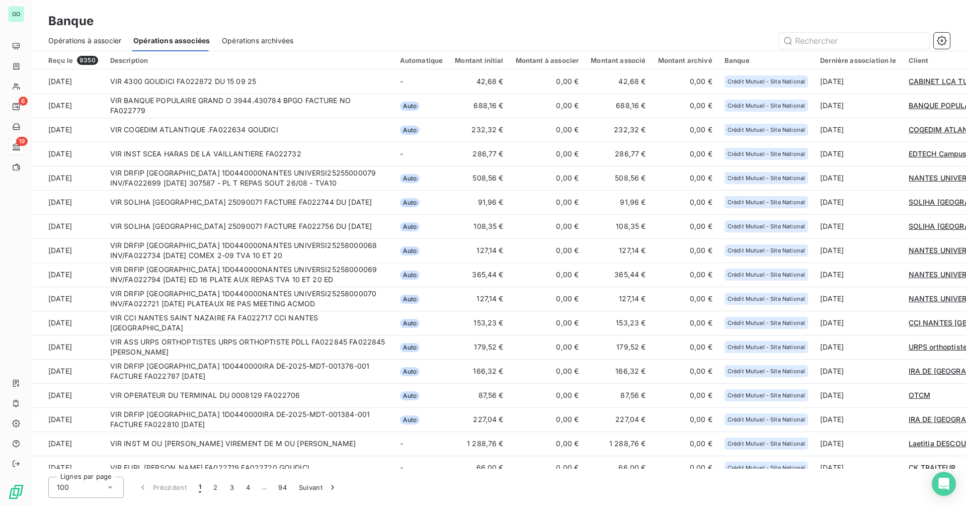
click at [247, 37] on span "Opérations archivées" at bounding box center [257, 41] width 71 height 10
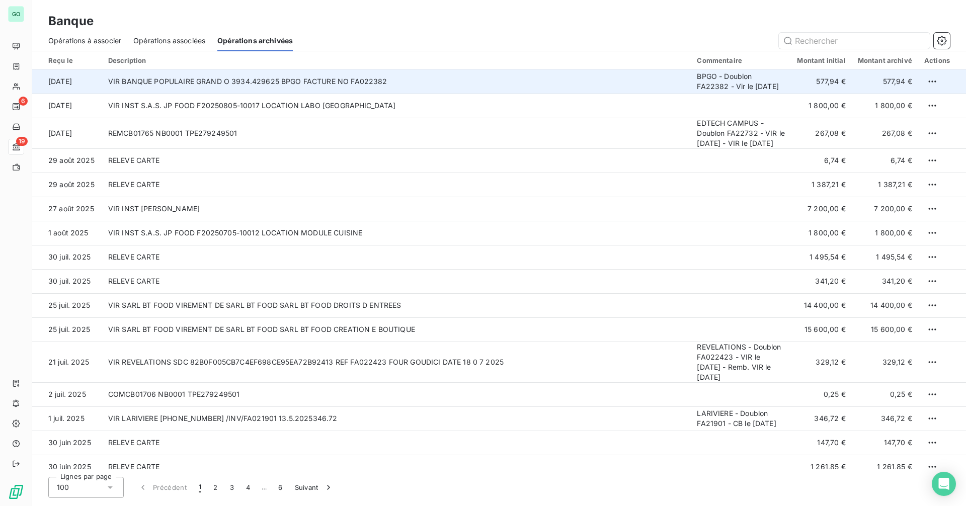
drag, startPoint x: 698, startPoint y: 76, endPoint x: 737, endPoint y: 95, distance: 43.0
click at [737, 94] on td "BPGO - Doublon FA22382 - Vir le [DATE]" at bounding box center [741, 81] width 100 height 24
copy td "BPGO - Doublon FA22382 - Vir le [DATE]"
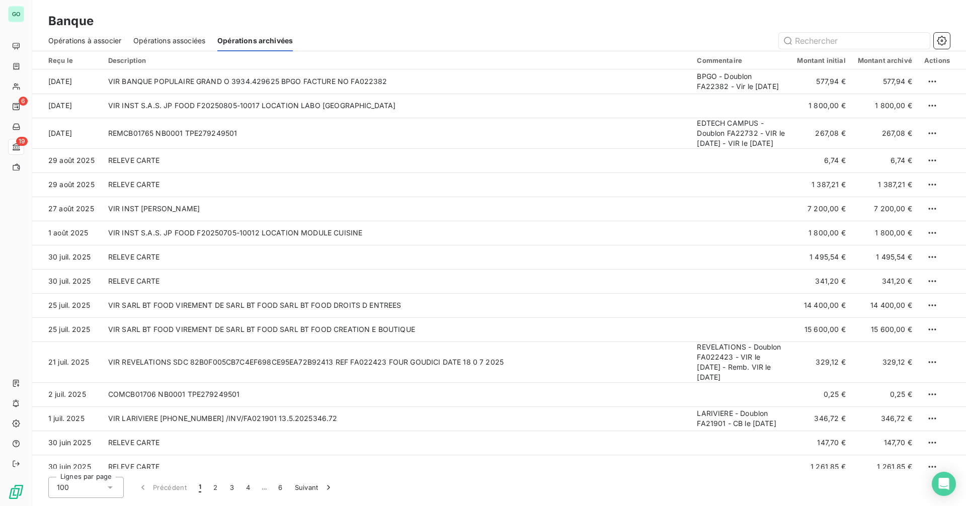
click at [86, 38] on span "Opérations à associer" at bounding box center [84, 41] width 73 height 10
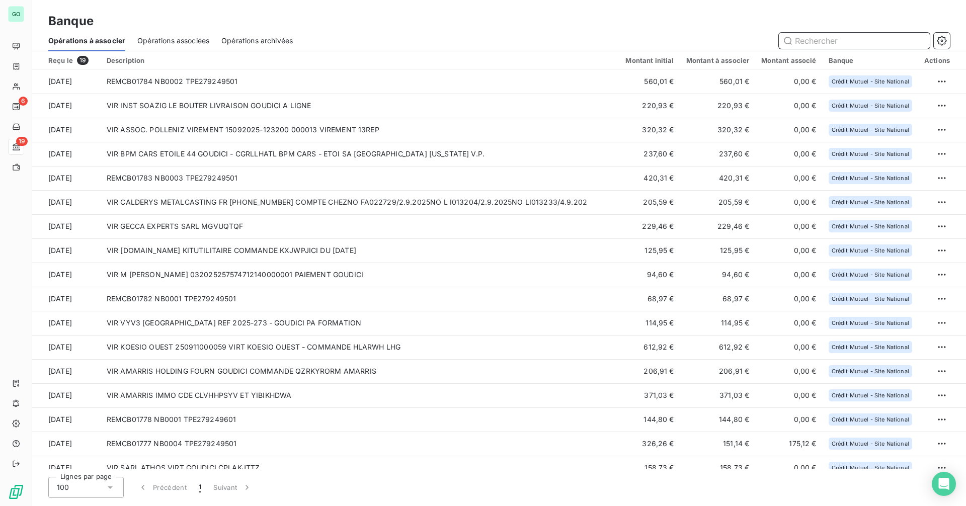
click at [162, 43] on span "Opérations associées" at bounding box center [173, 41] width 72 height 10
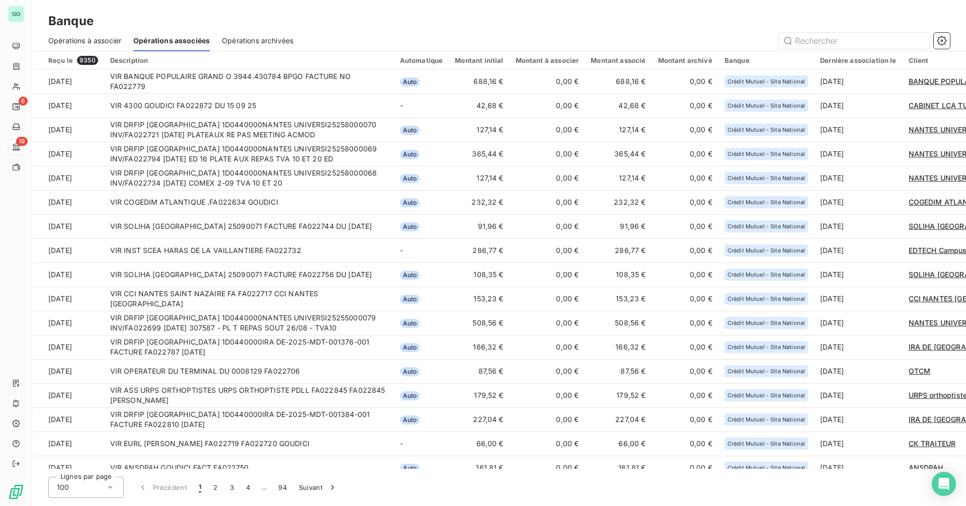
click at [106, 40] on span "Opérations à associer" at bounding box center [84, 41] width 73 height 10
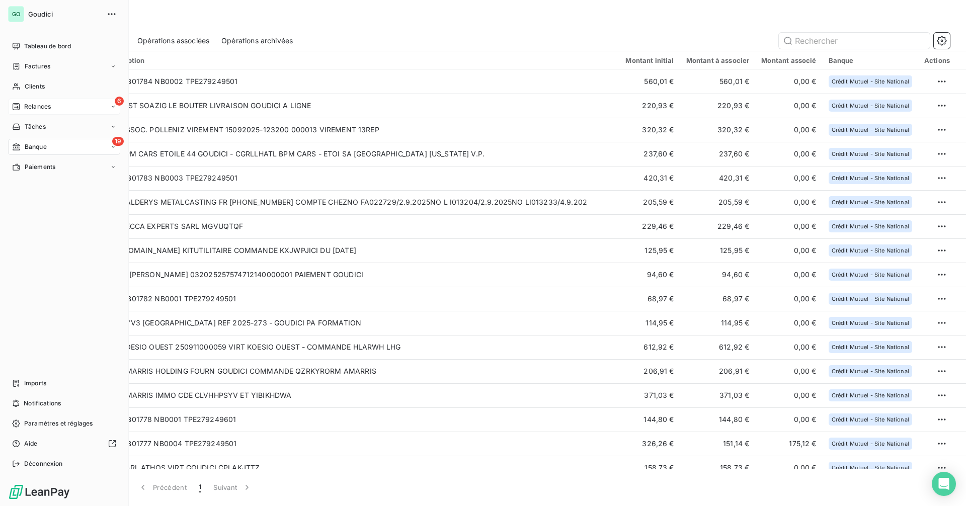
drag, startPoint x: 31, startPoint y: 108, endPoint x: 45, endPoint y: 100, distance: 16.7
click at [30, 108] on span "Relances" at bounding box center [37, 106] width 27 height 9
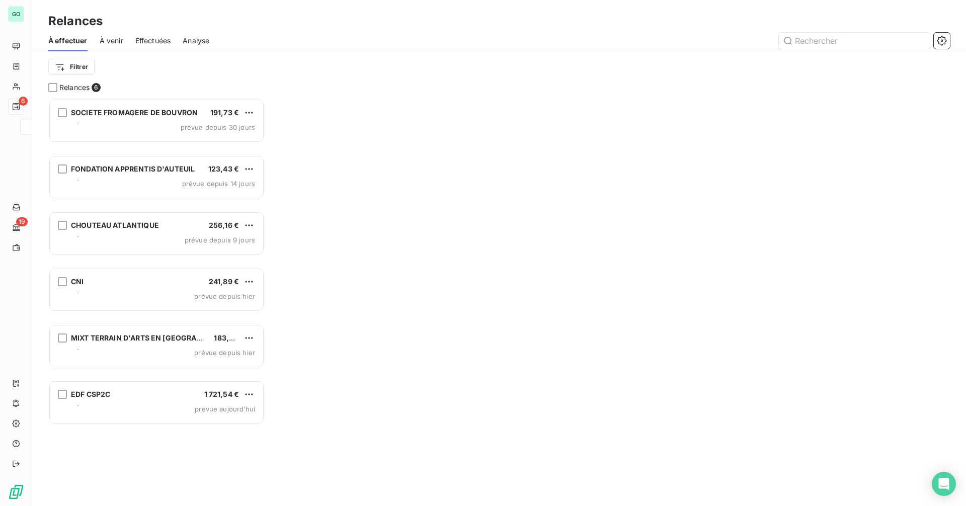
scroll to position [400, 209]
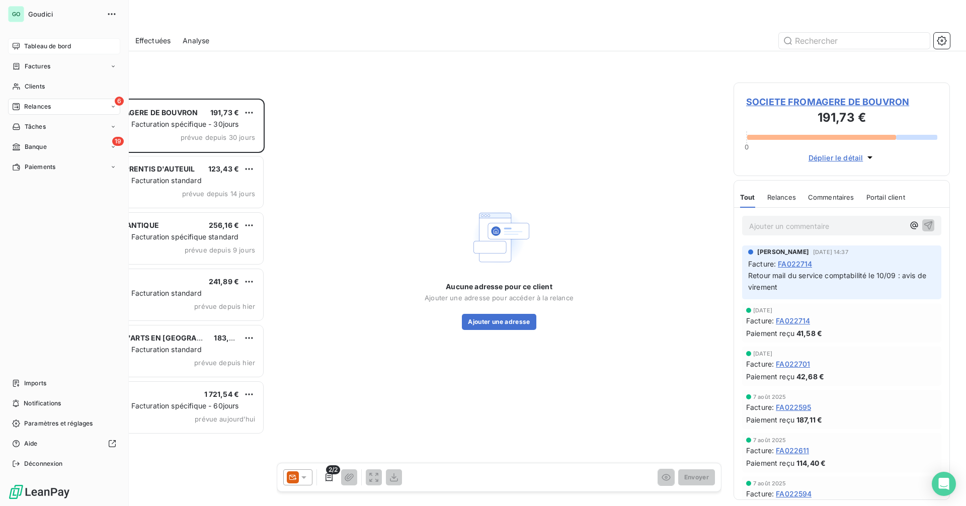
click at [49, 46] on span "Tableau de bord" at bounding box center [47, 46] width 47 height 9
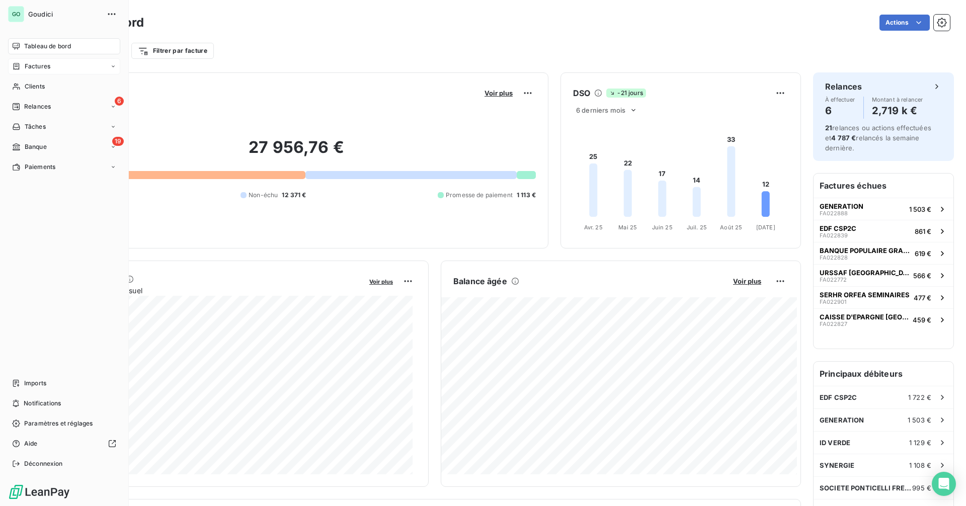
click at [42, 67] on span "Factures" at bounding box center [38, 66] width 26 height 9
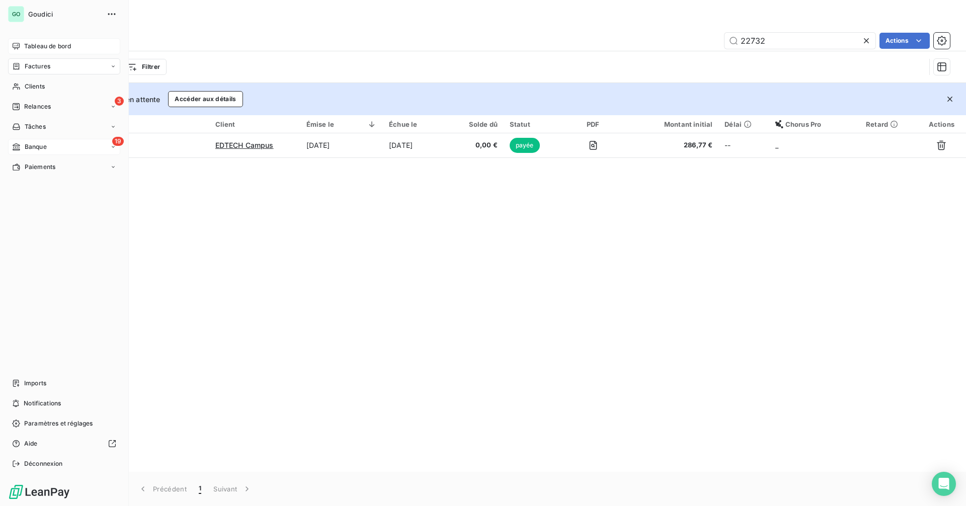
click at [20, 145] on icon at bounding box center [16, 146] width 7 height 7
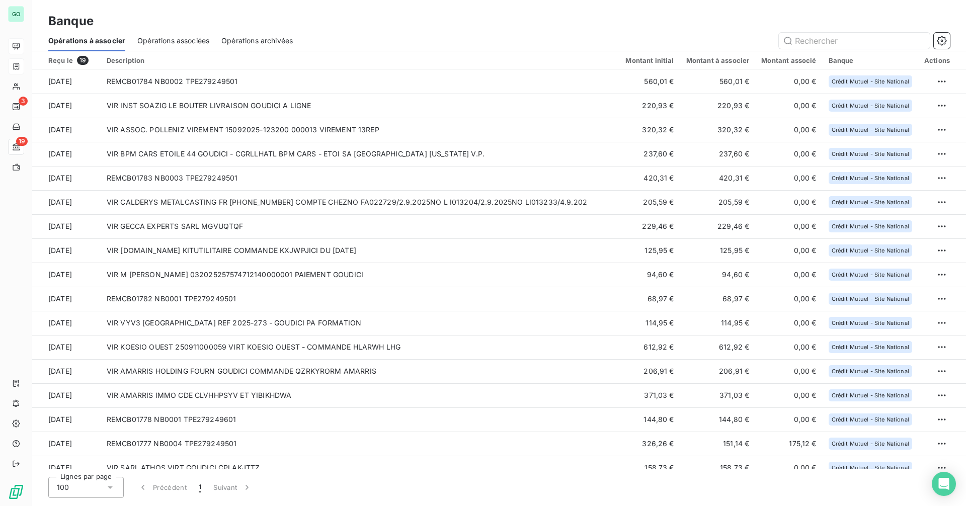
click at [258, 40] on span "Opérations archivées" at bounding box center [256, 41] width 71 height 10
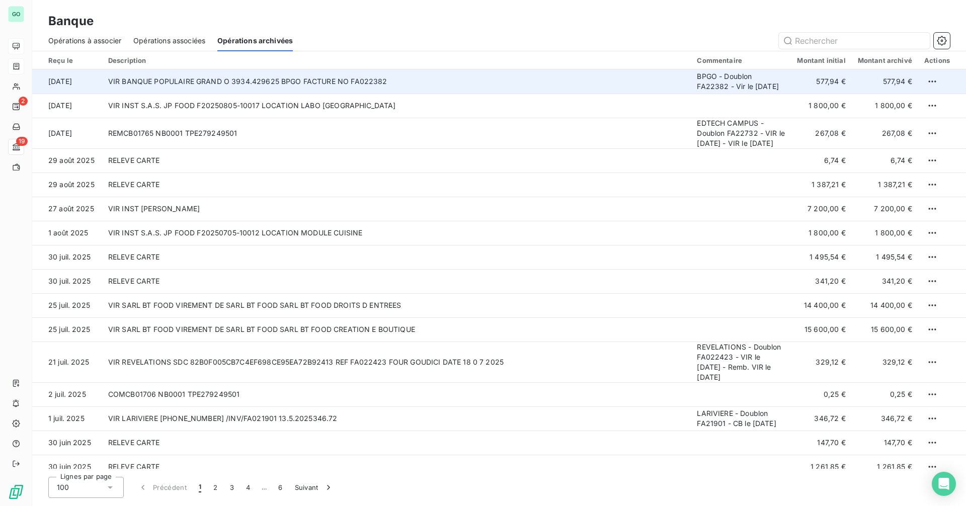
drag, startPoint x: 697, startPoint y: 75, endPoint x: 742, endPoint y: 94, distance: 48.0
click at [742, 94] on td "BPGO - Doublon FA22382 - Vir le [DATE]" at bounding box center [741, 81] width 100 height 24
copy td "BPGO - Doublon FA22382 - Vir le [DATE]"
click at [931, 89] on html "GO 2 19 Banque Opérations à associer Opérations associées Opérations archivées …" at bounding box center [483, 253] width 966 height 506
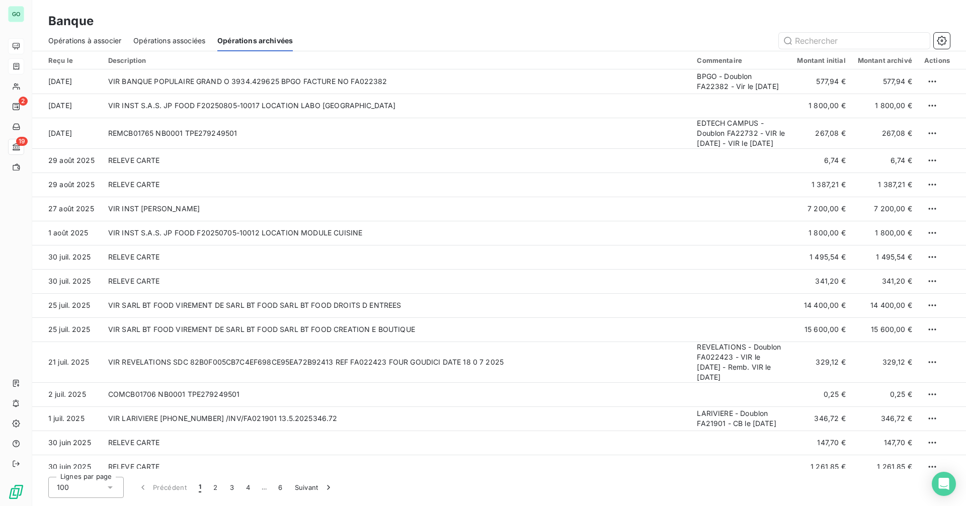
copy td "BPGO - Doublon FA22382 - Vir le [DATE]"
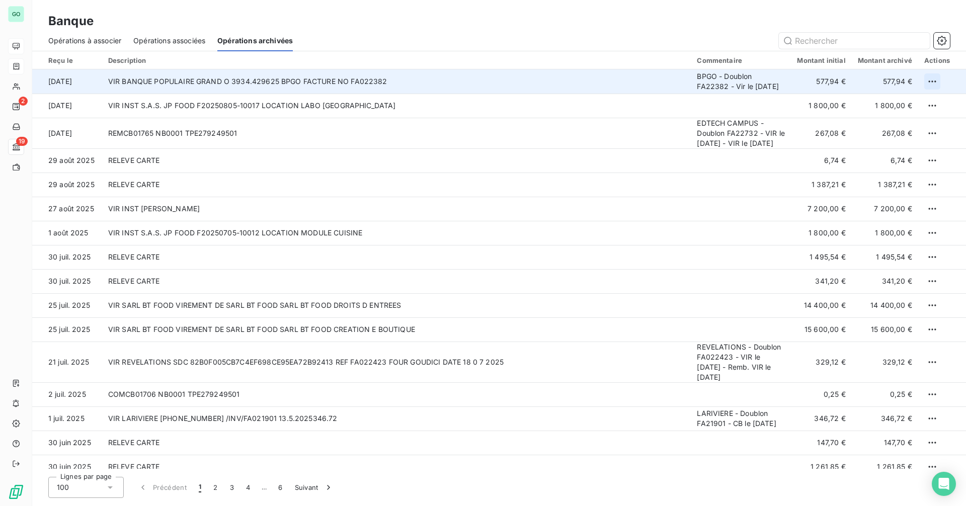
click at [931, 86] on html "GO 2 19 Banque Opérations à associer Opérations associées Opérations archivées …" at bounding box center [483, 253] width 966 height 506
click at [895, 108] on div "Annuler l’archivage" at bounding box center [903, 107] width 76 height 16
click at [102, 40] on span "Opérations à associer" at bounding box center [84, 41] width 73 height 10
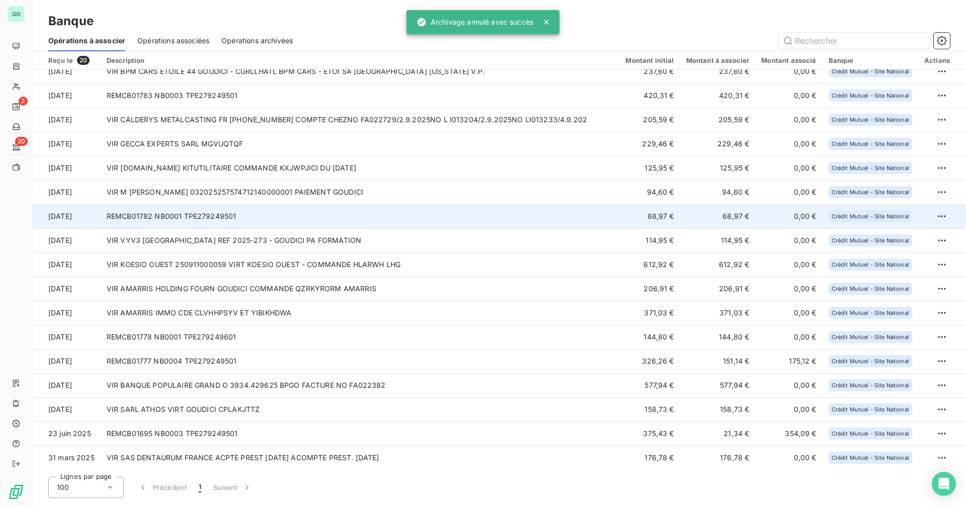
scroll to position [84, 0]
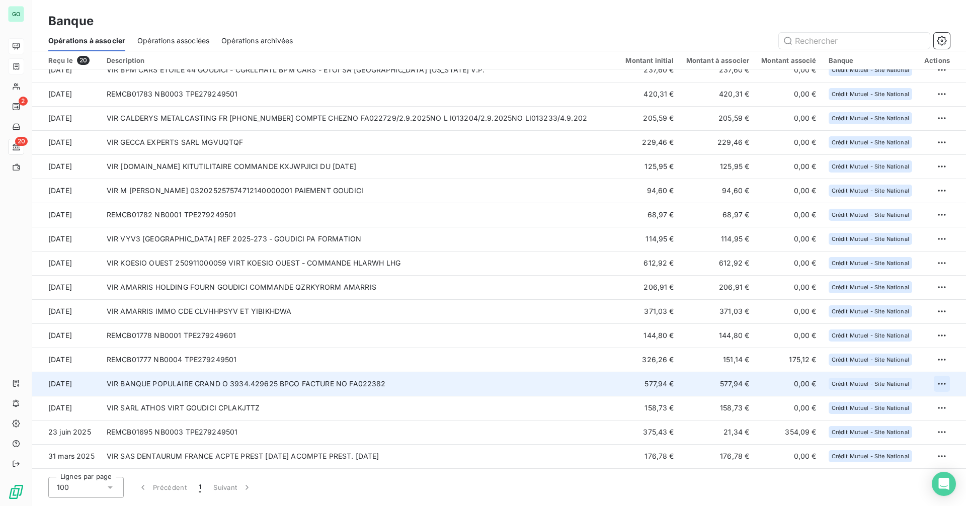
click at [937, 385] on html "GO 2 20 Banque Opérations à associer Opérations associées Opérations archivées …" at bounding box center [483, 253] width 966 height 506
click at [891, 409] on div "Archiver l’opération" at bounding box center [902, 406] width 77 height 16
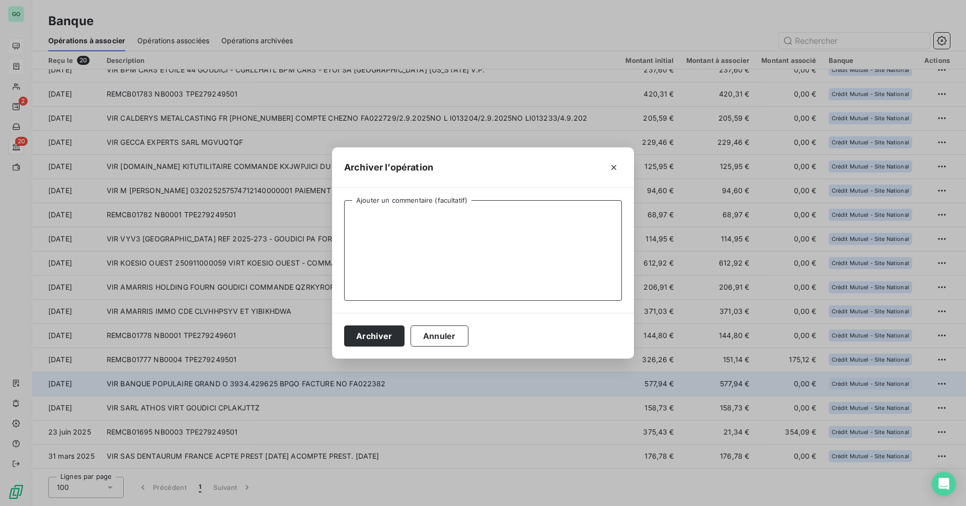
click at [480, 248] on textarea "Ajouter un commentaire (facultatif)" at bounding box center [483, 250] width 278 height 101
paste textarea "BPGO - Doublon FA22382 - Vir le [DATE]"
type textarea "BPGO - Doublon FA22382 - Vir le [DATE] - Remb. VIR le [DATE]"
click at [382, 331] on button "Archiver" at bounding box center [374, 336] width 60 height 21
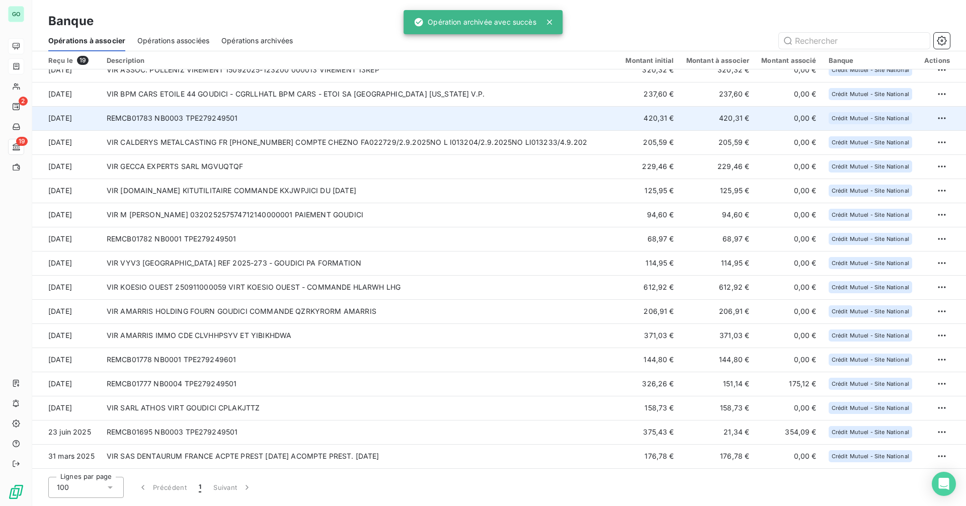
scroll to position [60, 0]
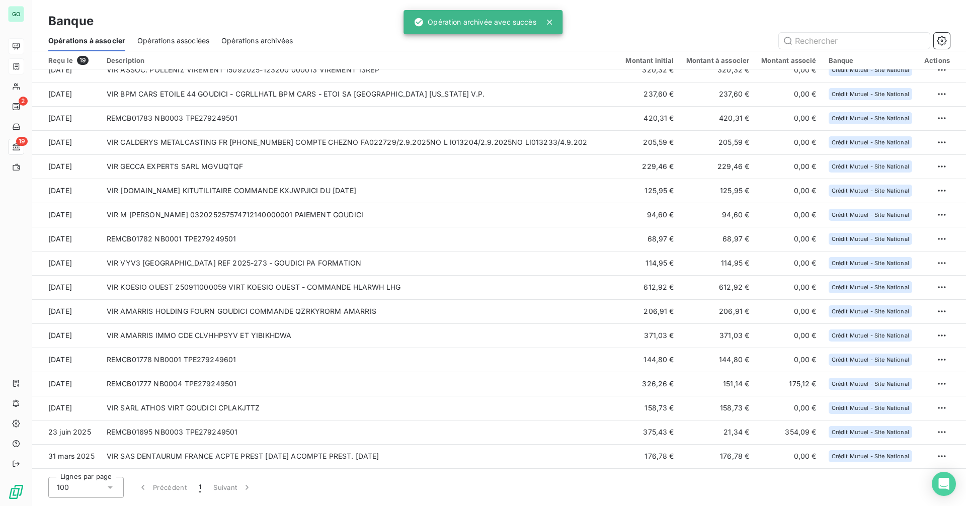
click at [251, 42] on span "Opérations archivées" at bounding box center [256, 41] width 71 height 10
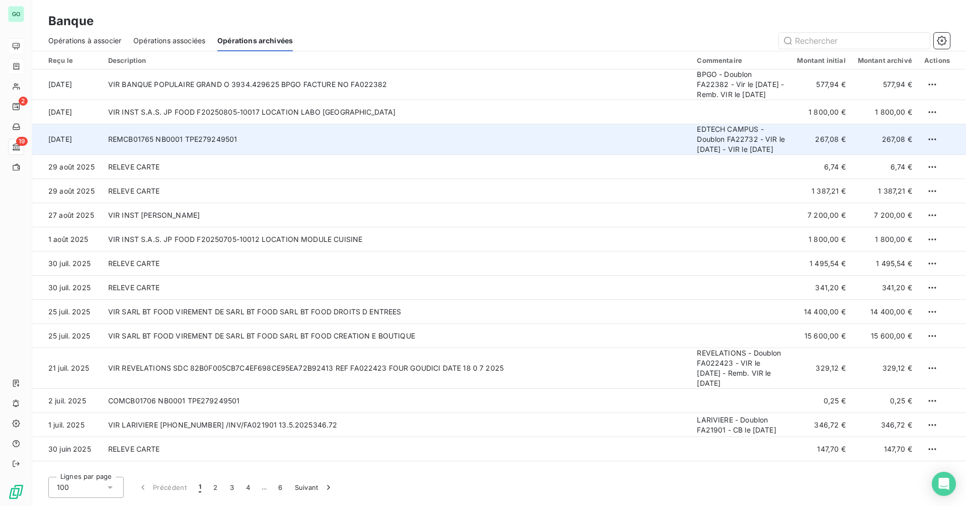
drag, startPoint x: 737, startPoint y: 170, endPoint x: 695, endPoint y: 139, distance: 52.1
click at [695, 139] on td "EDTECH CAMPUS - Doublon FA22732 - VIR le [DATE] - VIR le [DATE]" at bounding box center [741, 139] width 100 height 31
click at [924, 155] on html "GO 2 19 Banque Opérations à associer Opérations associées Opérations archivées …" at bounding box center [483, 253] width 966 height 506
click at [897, 178] on div "Annuler l’archivage" at bounding box center [903, 177] width 76 height 16
click at [91, 41] on span "Opérations à associer" at bounding box center [84, 41] width 73 height 10
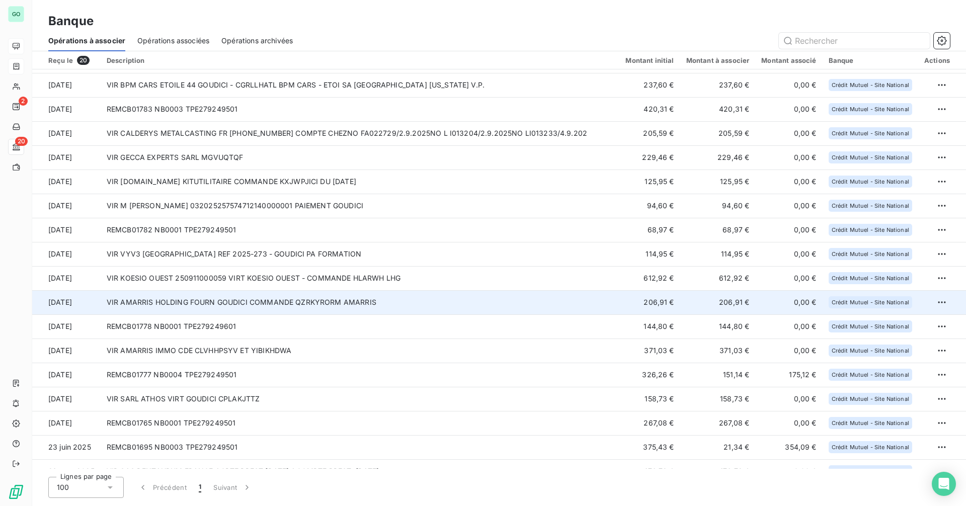
scroll to position [84, 0]
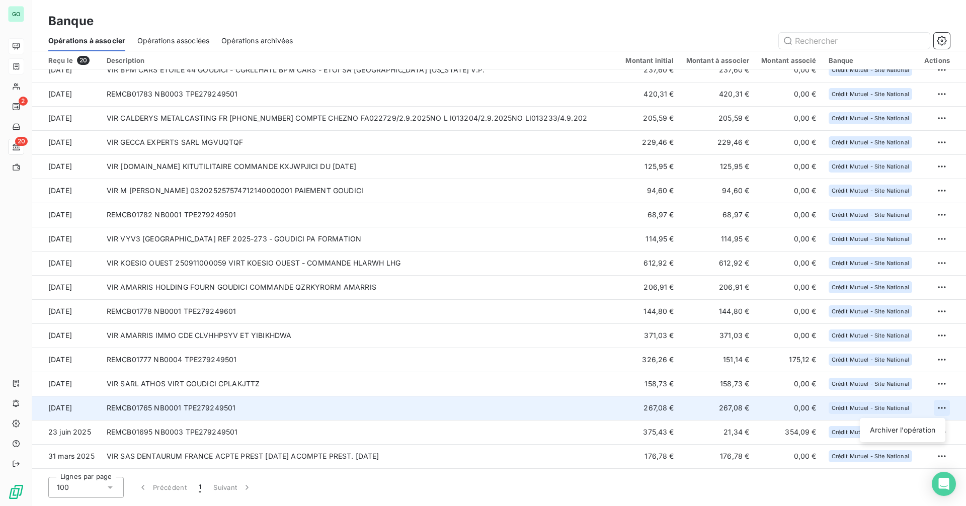
click at [938, 408] on html "GO 2 20 Banque Opérations à associer Opérations associées Opérations archivées …" at bounding box center [483, 253] width 966 height 506
click at [888, 431] on div "Archiver l’opération" at bounding box center [902, 430] width 77 height 16
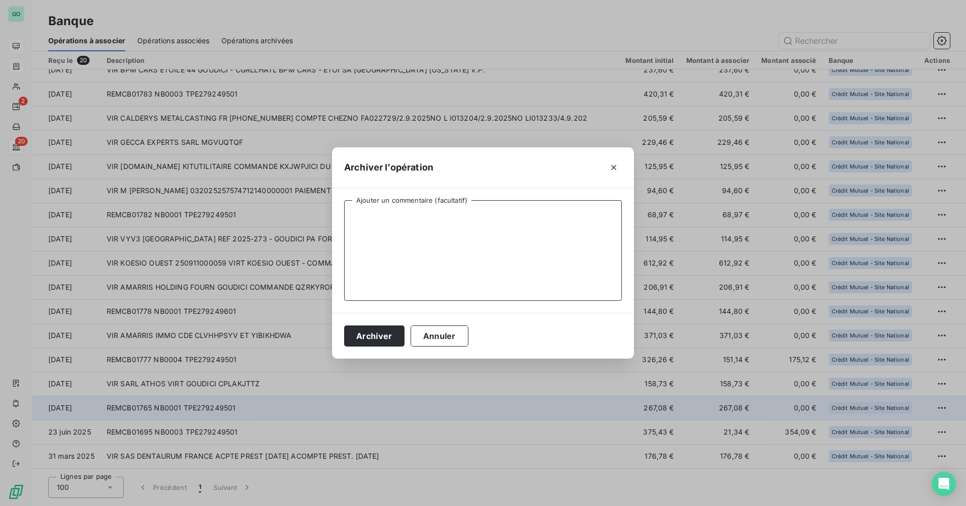
click at [446, 235] on textarea "Ajouter un commentaire (facultatif)" at bounding box center [483, 250] width 278 height 101
click at [384, 227] on textarea "Ajouter un commentaire (facultatif)" at bounding box center [483, 250] width 278 height 101
paste textarea "EDTECH CAMPUS - Doublon FA22732 - VIR le [DATE] - VIR le [DATE]"
drag, startPoint x: 536, startPoint y: 214, endPoint x: 615, endPoint y: 217, distance: 79.0
click at [615, 217] on textarea "EDTECH CAMPUS - Doublon FA22732 - VIR le [DATE] - VIR le [DATE]" at bounding box center [483, 250] width 278 height 101
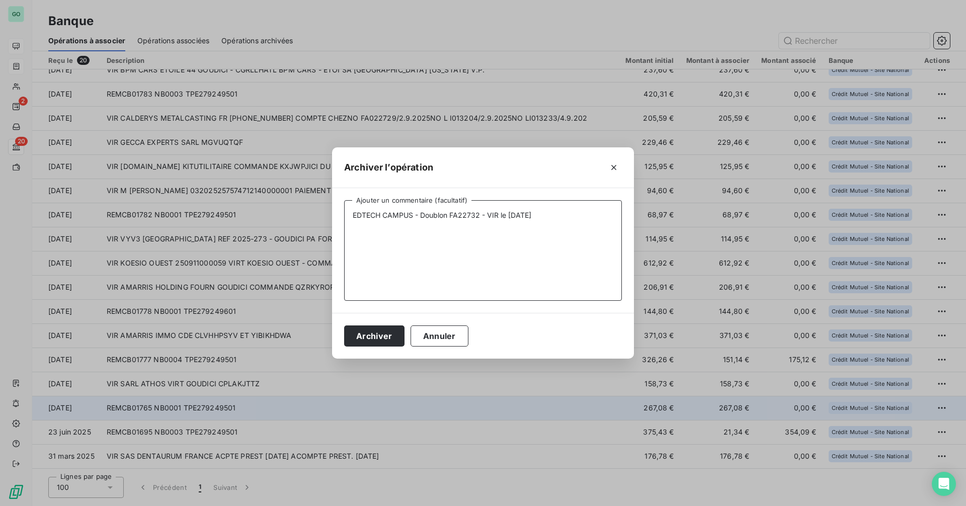
click at [543, 216] on textarea "EDTECH CAMPUS - Doublon FA22732 - VIR le [DATE]" at bounding box center [483, 250] width 278 height 101
click at [544, 216] on textarea "EDTECH CAMPUS - Doublon FA22732 - VIR le [DATE]" at bounding box center [483, 250] width 278 height 101
type textarea "EDTECH CAMPUS - Doublon FA22732 - VIR le [DATE]"
click at [377, 337] on button "Archiver" at bounding box center [374, 336] width 60 height 21
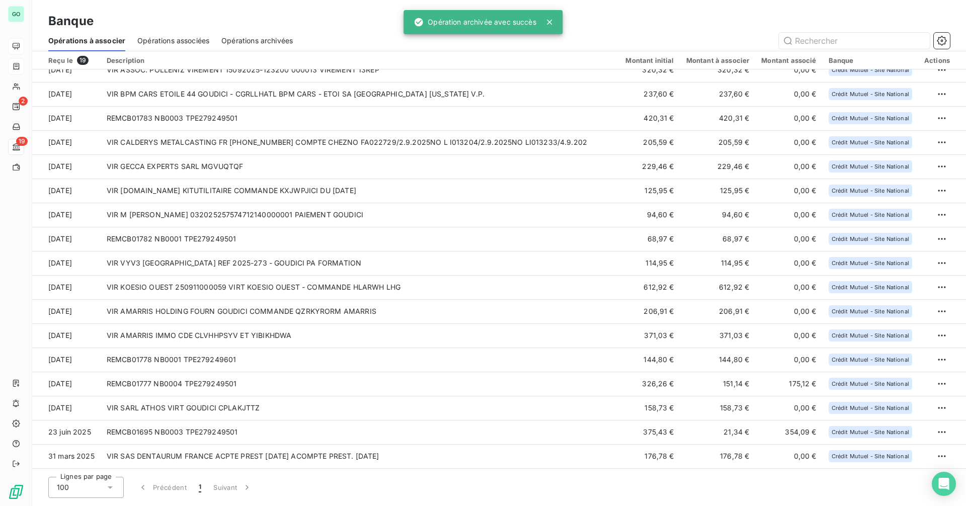
scroll to position [60, 0]
click at [251, 42] on span "Opérations archivées" at bounding box center [256, 41] width 71 height 10
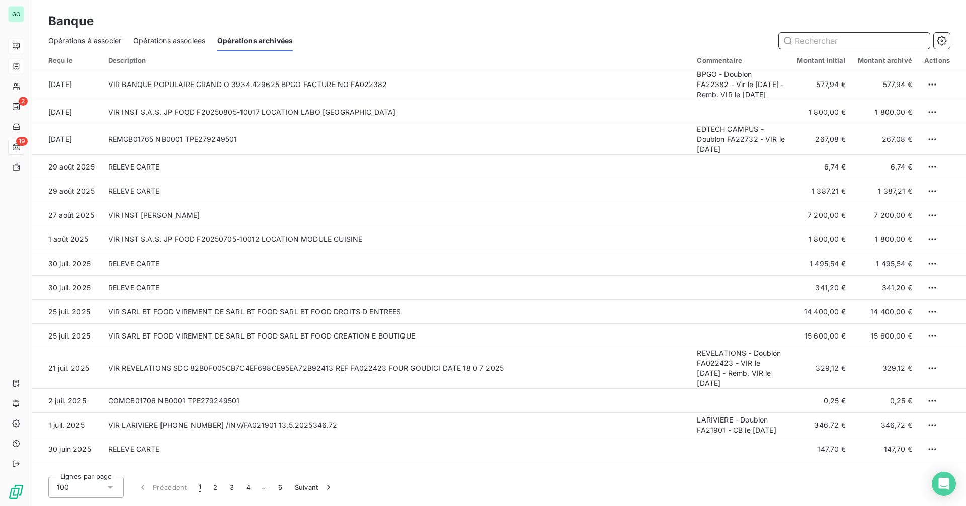
click at [145, 41] on span "Opérations associées" at bounding box center [169, 41] width 72 height 10
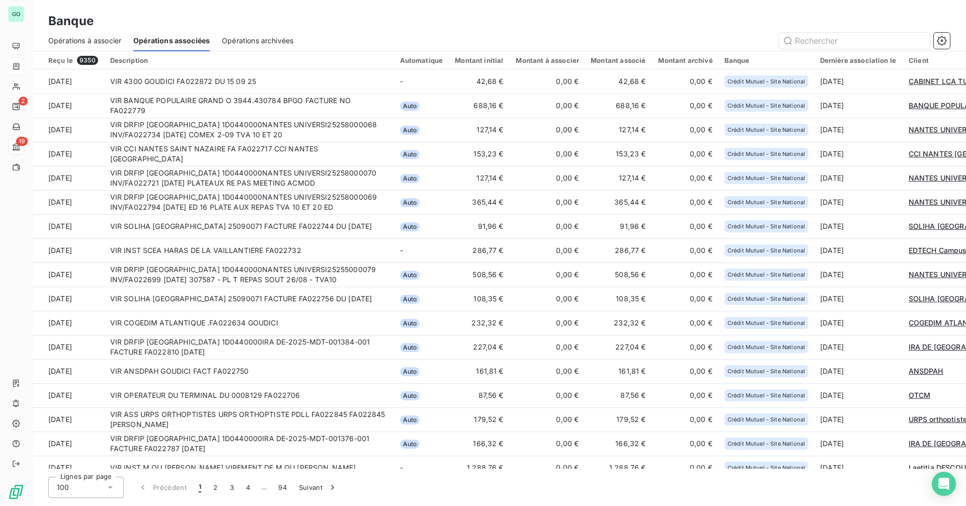
click at [105, 40] on span "Opérations à associer" at bounding box center [84, 41] width 73 height 10
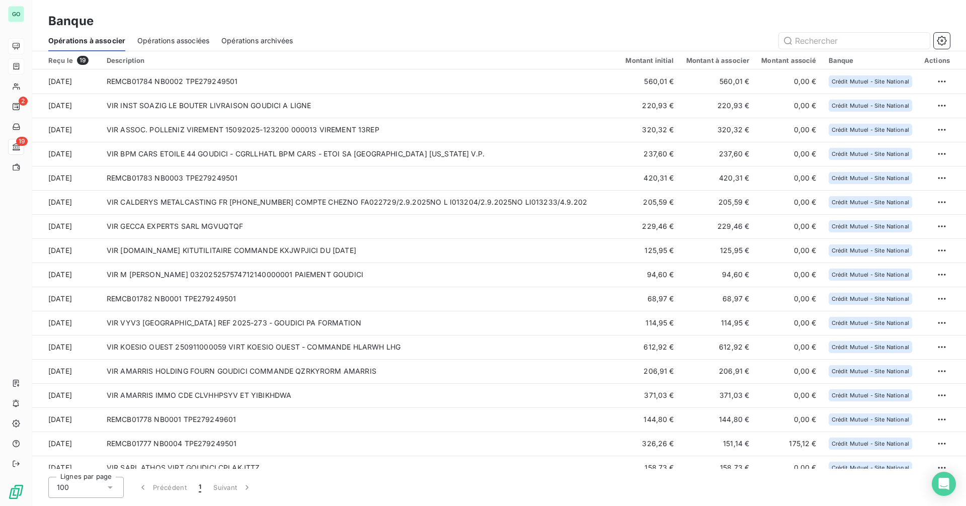
click at [248, 42] on span "Opérations archivées" at bounding box center [256, 41] width 71 height 10
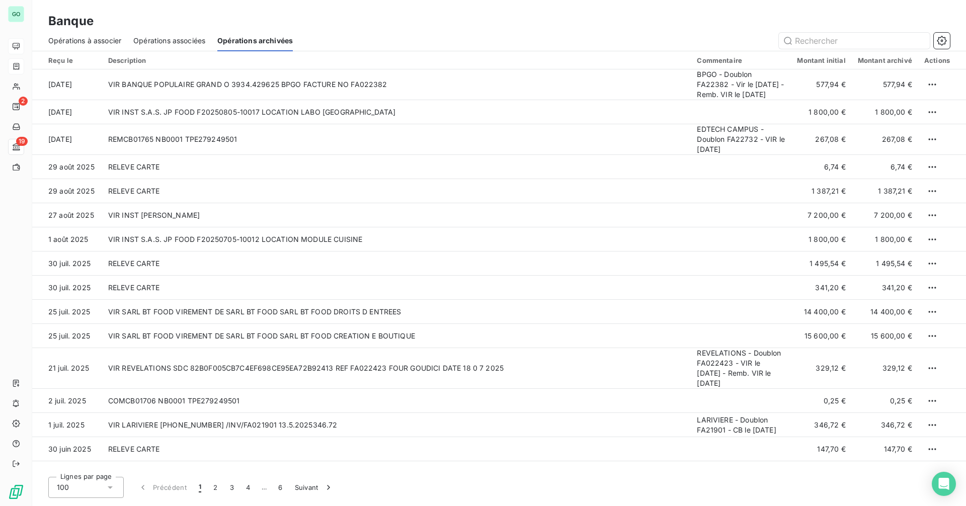
click at [103, 37] on span "Opérations à associer" at bounding box center [84, 41] width 73 height 10
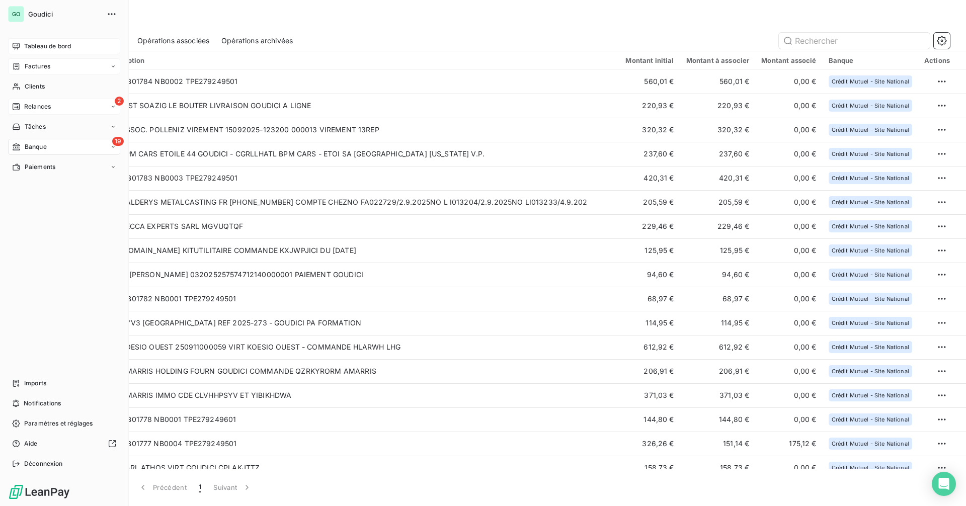
click at [27, 104] on span "Relances" at bounding box center [37, 106] width 27 height 9
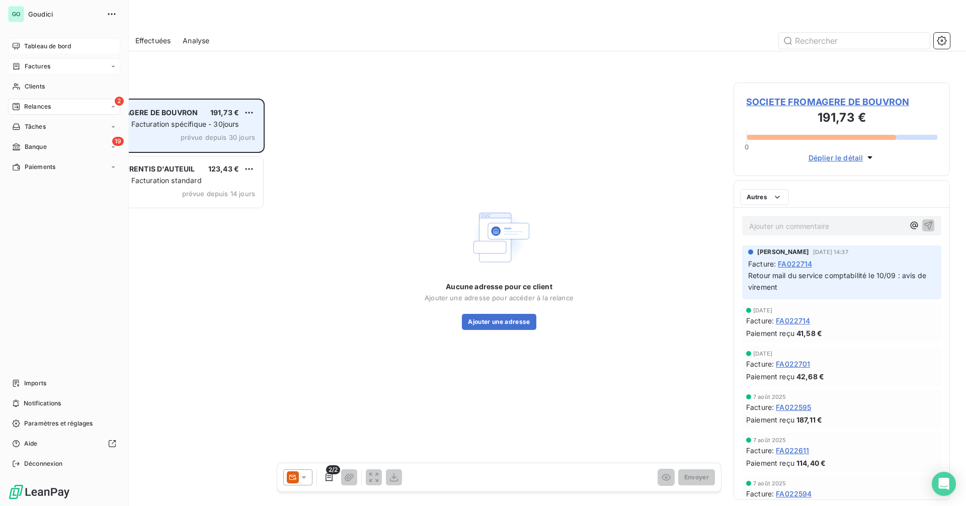
scroll to position [400, 209]
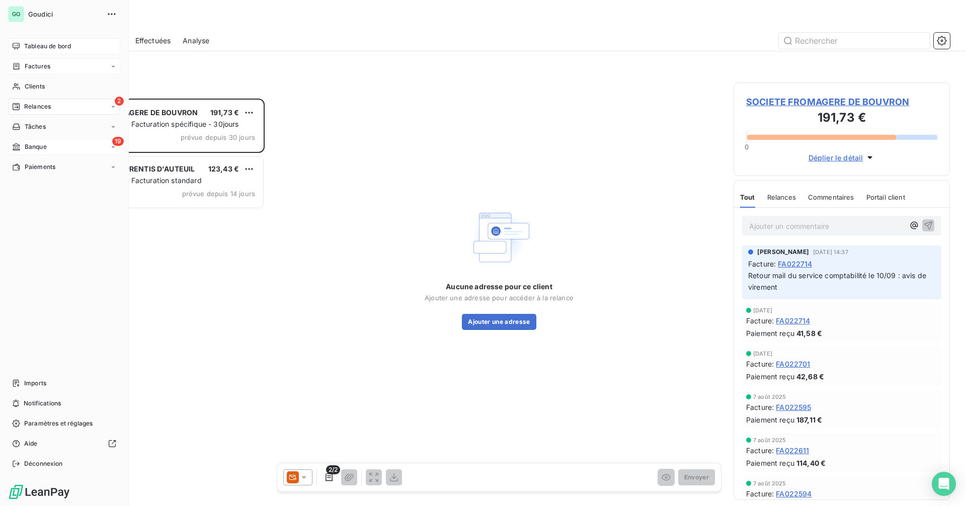
click at [46, 146] on span "Banque" at bounding box center [36, 146] width 22 height 9
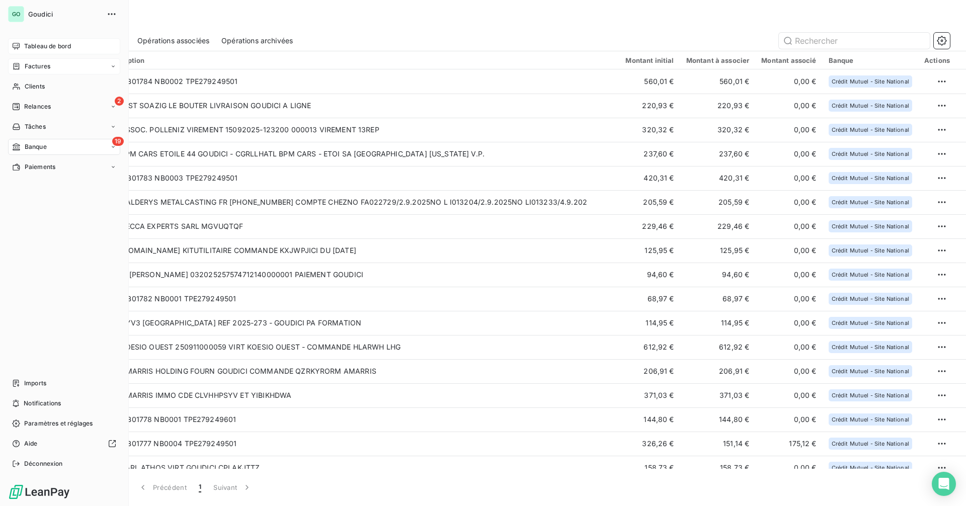
click at [55, 44] on span "Tableau de bord" at bounding box center [47, 46] width 47 height 9
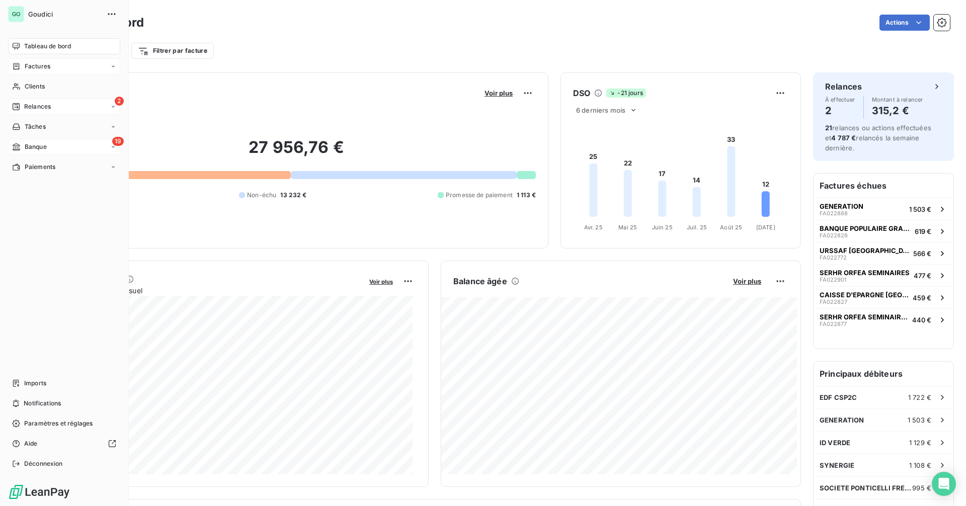
click at [44, 103] on span "Relances" at bounding box center [37, 106] width 27 height 9
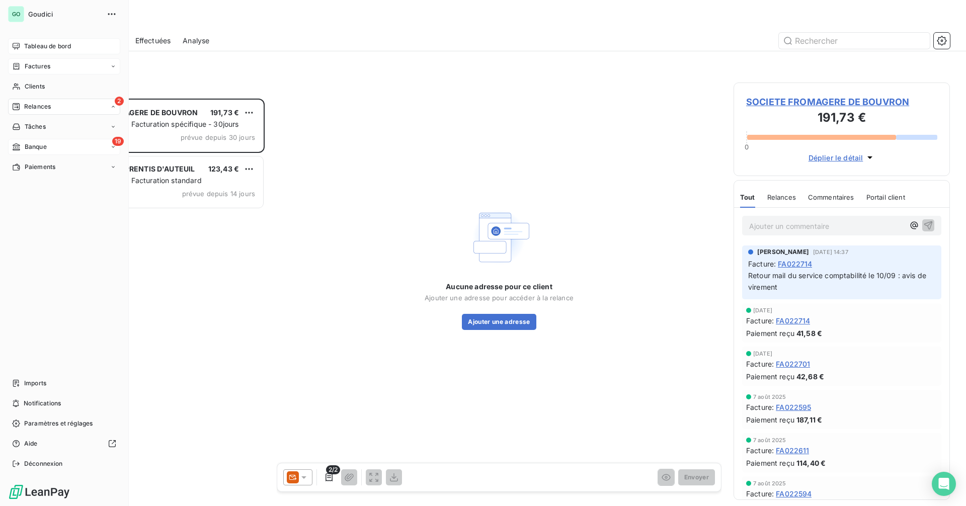
scroll to position [400, 209]
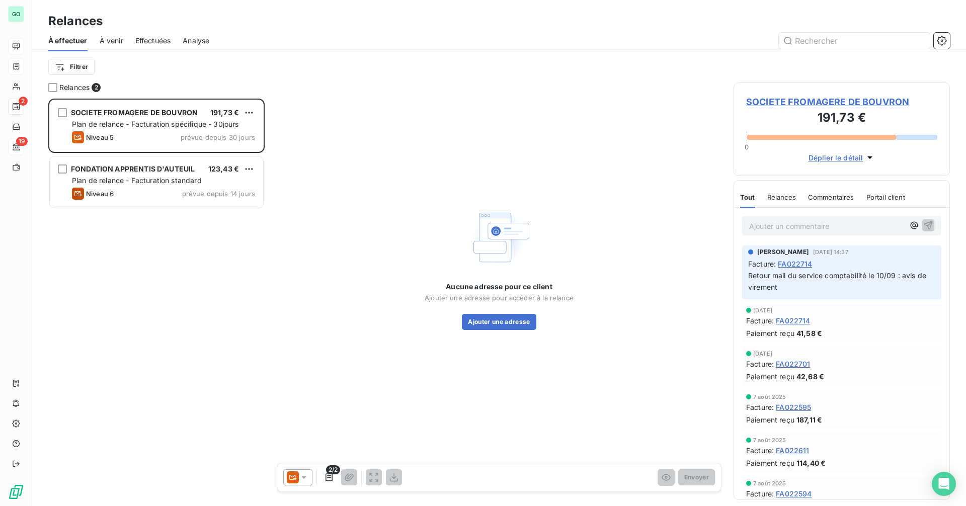
click at [154, 41] on span "Effectuées" at bounding box center [153, 41] width 36 height 10
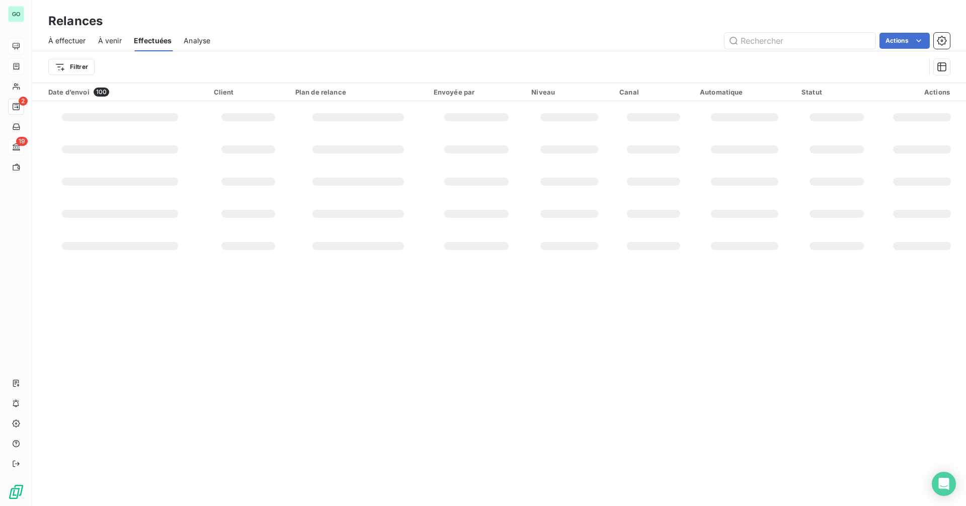
click at [112, 41] on span "À venir" at bounding box center [110, 41] width 24 height 10
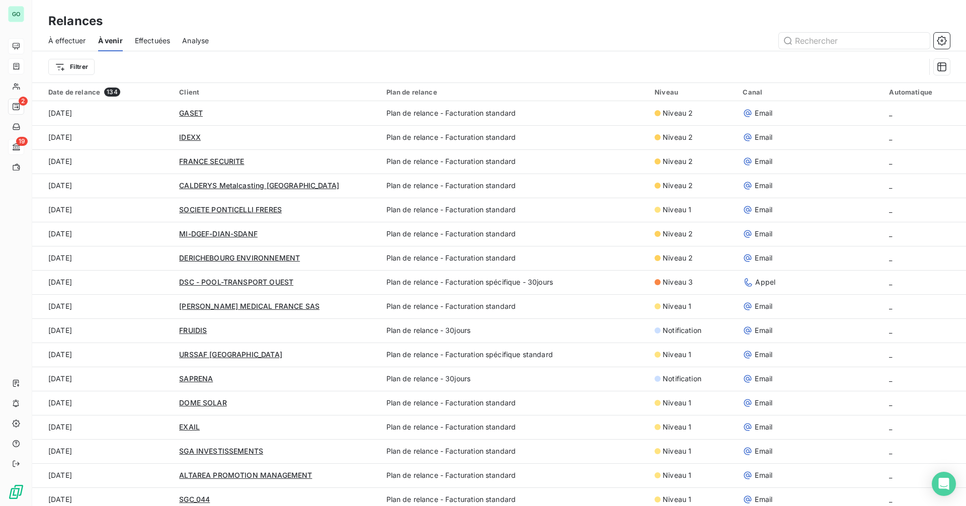
click at [153, 44] on span "Effectuées" at bounding box center [153, 41] width 36 height 10
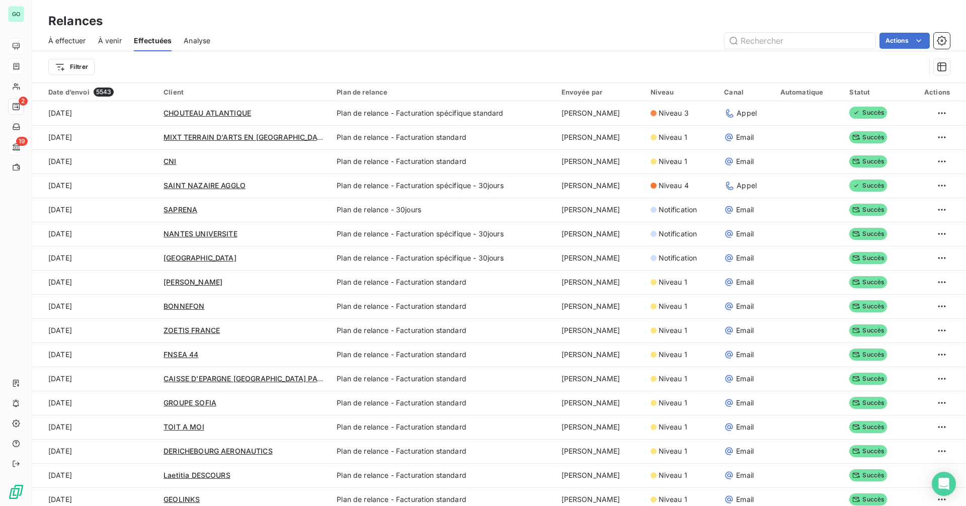
click at [192, 41] on span "Analyse" at bounding box center [197, 41] width 27 height 10
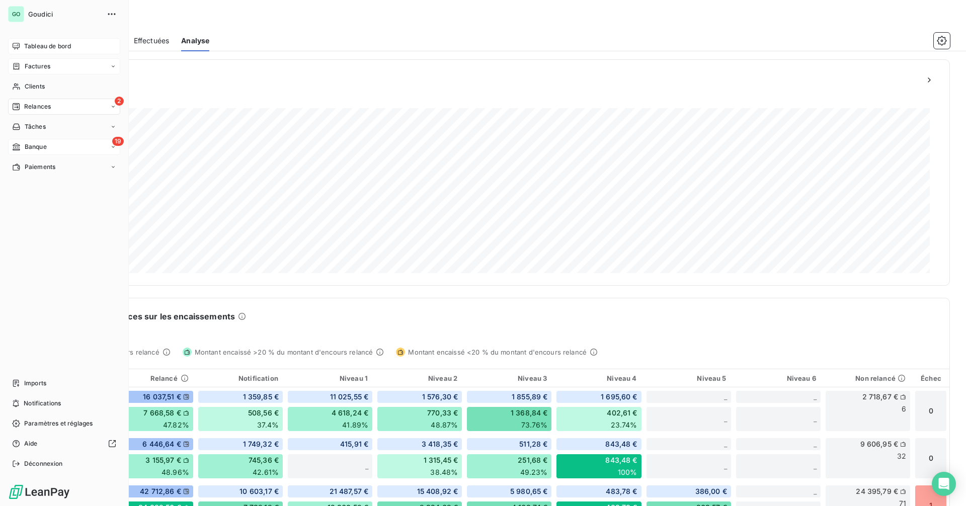
click at [65, 107] on div "2 Relances" at bounding box center [64, 107] width 112 height 16
click at [29, 103] on span "Relances" at bounding box center [37, 106] width 27 height 9
click at [50, 124] on span "À effectuer" at bounding box center [40, 126] width 33 height 9
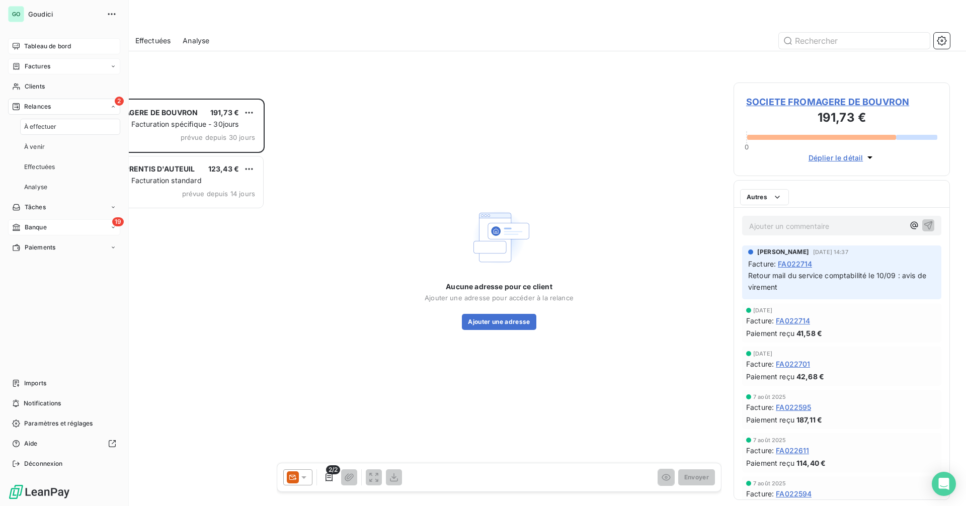
scroll to position [400, 209]
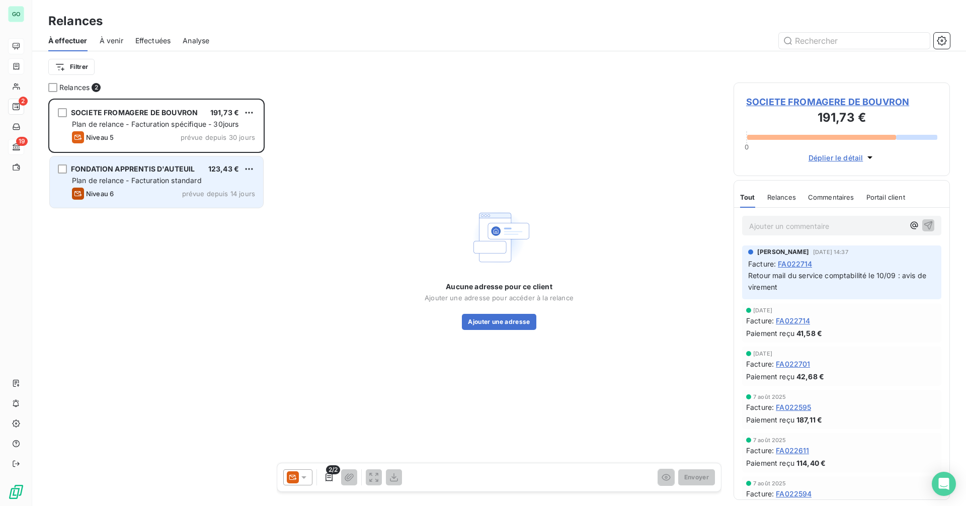
click at [165, 189] on div "Niveau 6 prévue depuis 14 jours" at bounding box center [163, 194] width 183 height 12
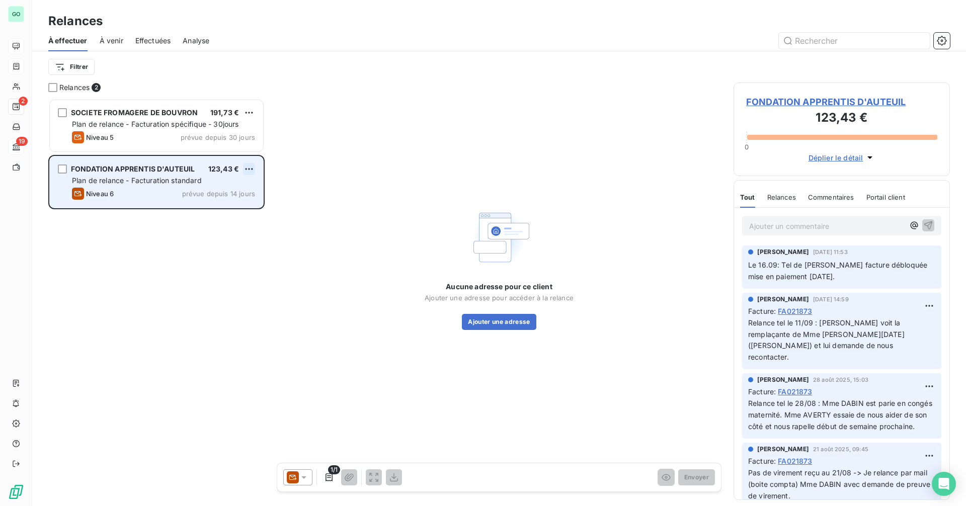
click at [246, 165] on html "GO 2 19 Relances À effectuer À venir Effectuées Analyse Filtrer Relances 2 SOCI…" at bounding box center [483, 253] width 966 height 506
click at [212, 188] on div "Replanifier cette action" at bounding box center [205, 189] width 90 height 16
select select "8"
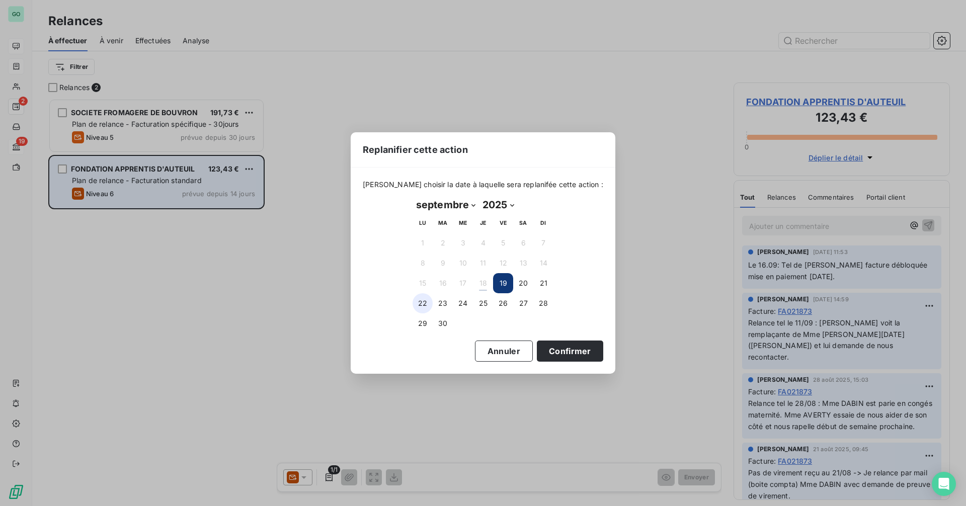
click at [425, 304] on button "22" at bounding box center [423, 303] width 20 height 20
click at [567, 359] on button "Confirmer" at bounding box center [570, 351] width 66 height 21
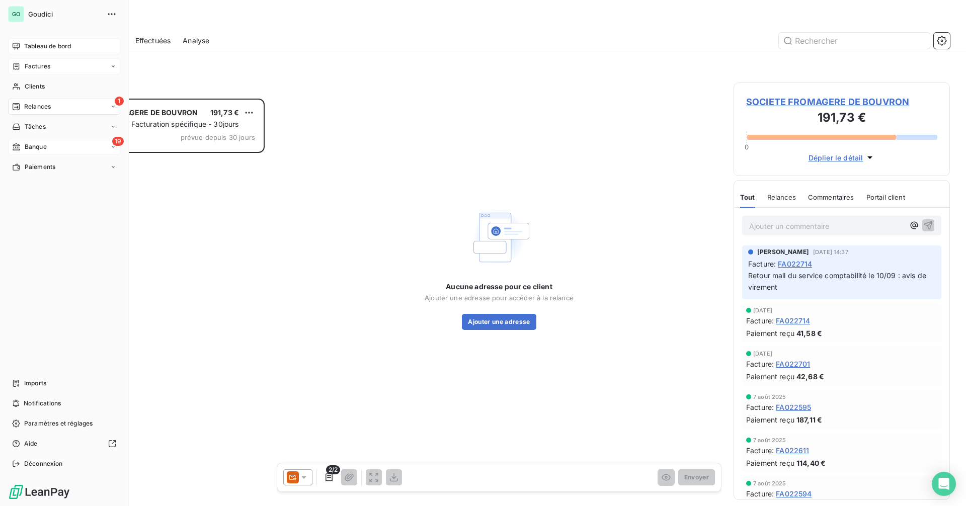
click at [26, 43] on span "Tableau de bord" at bounding box center [47, 46] width 47 height 9
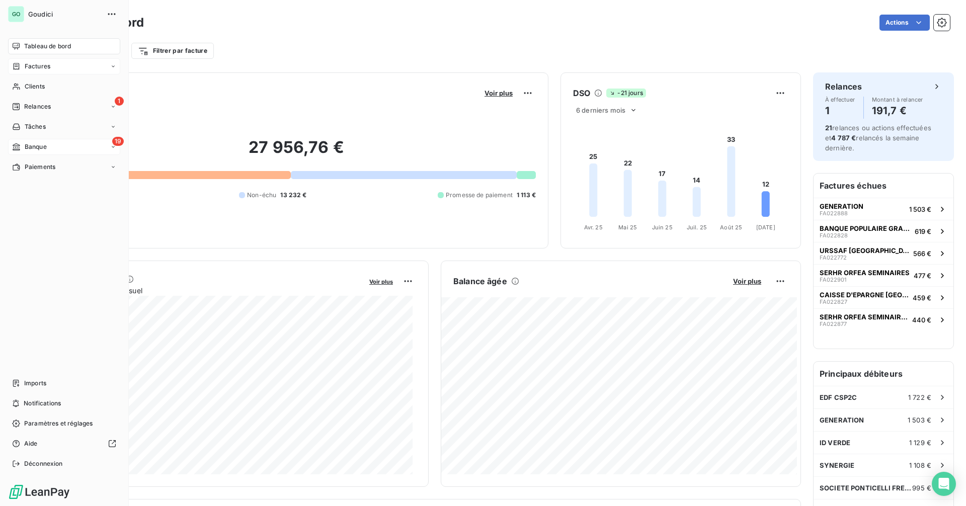
click at [78, 146] on div "19 Banque" at bounding box center [64, 147] width 112 height 16
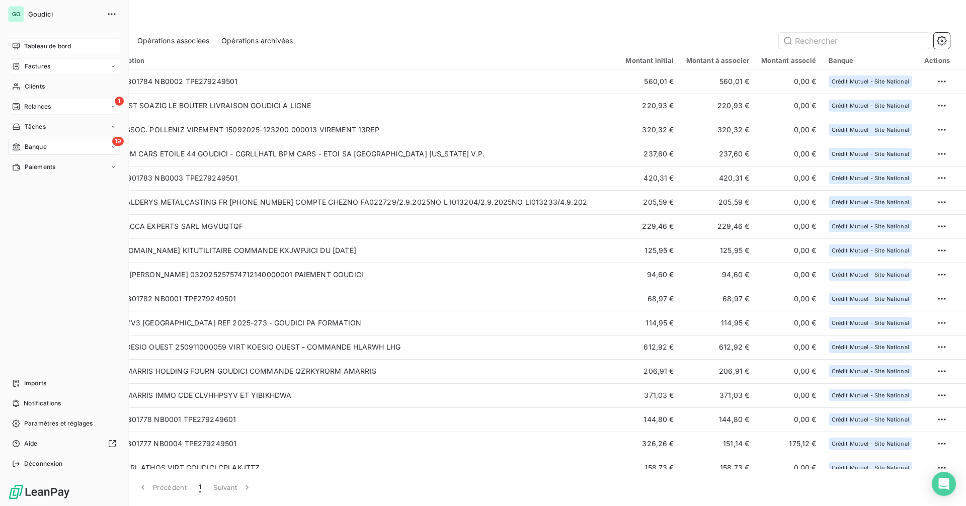
click at [58, 103] on div "1 Relances" at bounding box center [64, 107] width 112 height 16
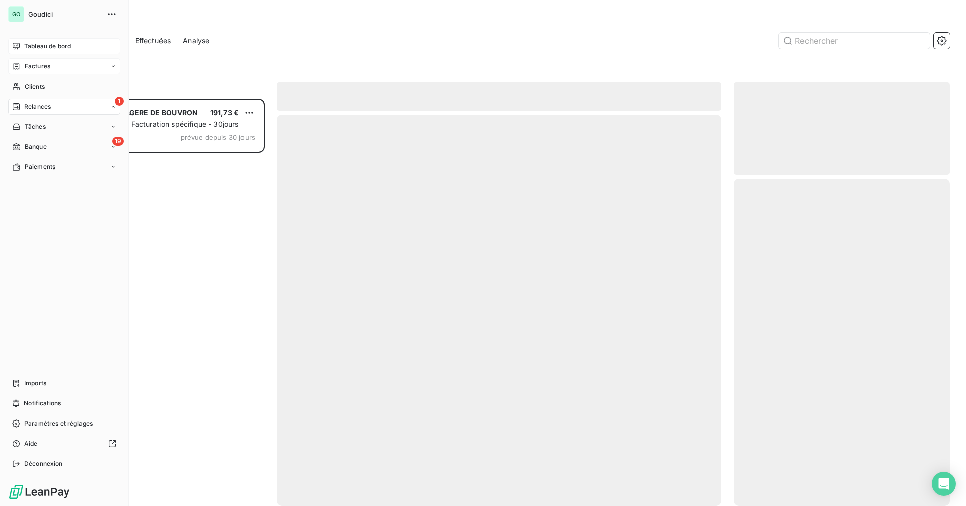
scroll to position [400, 209]
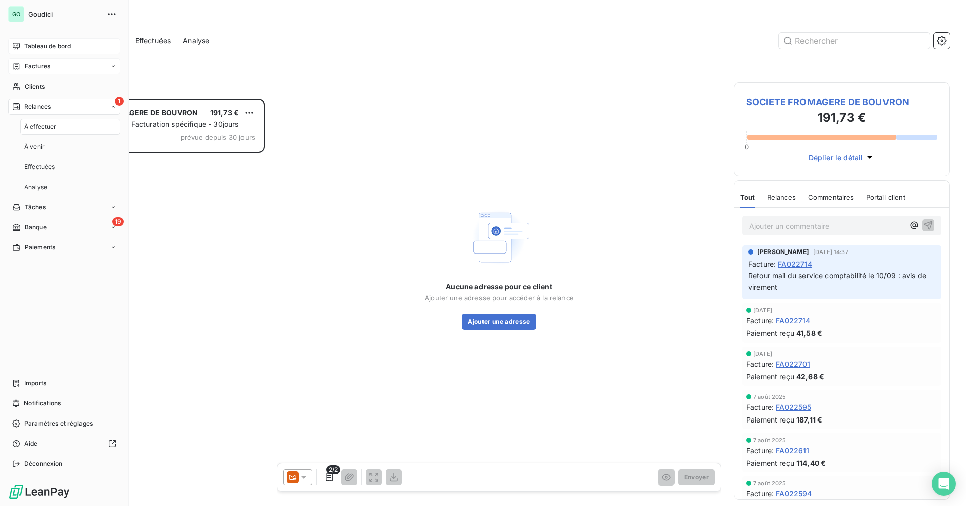
click at [53, 49] on span "Tableau de bord" at bounding box center [47, 46] width 47 height 9
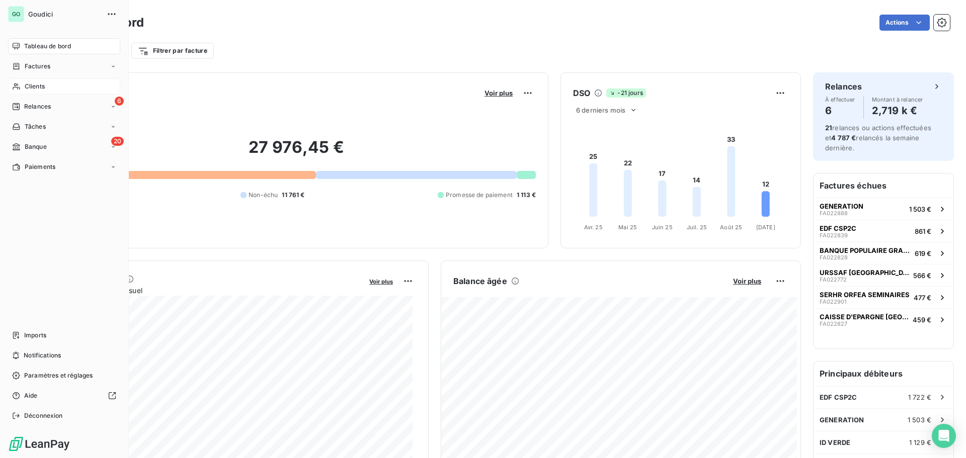
click at [58, 89] on div "Clients" at bounding box center [64, 86] width 112 height 16
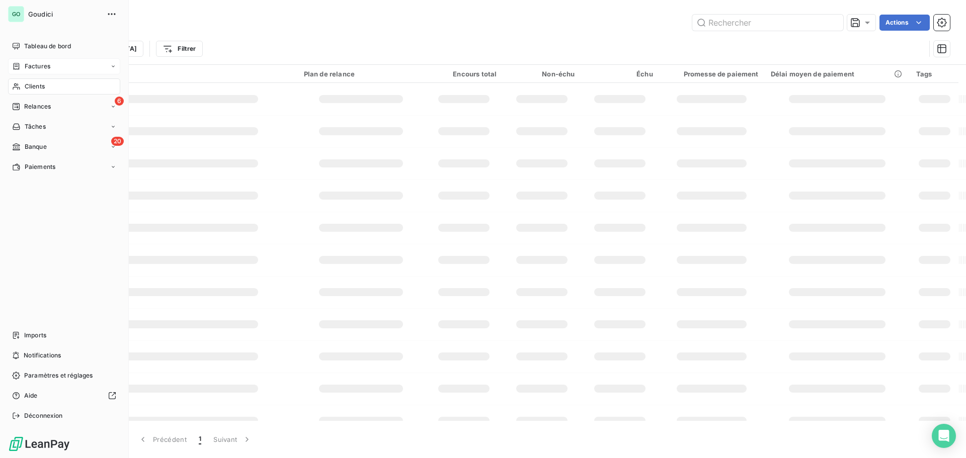
click at [62, 68] on div "Factures" at bounding box center [64, 66] width 112 height 16
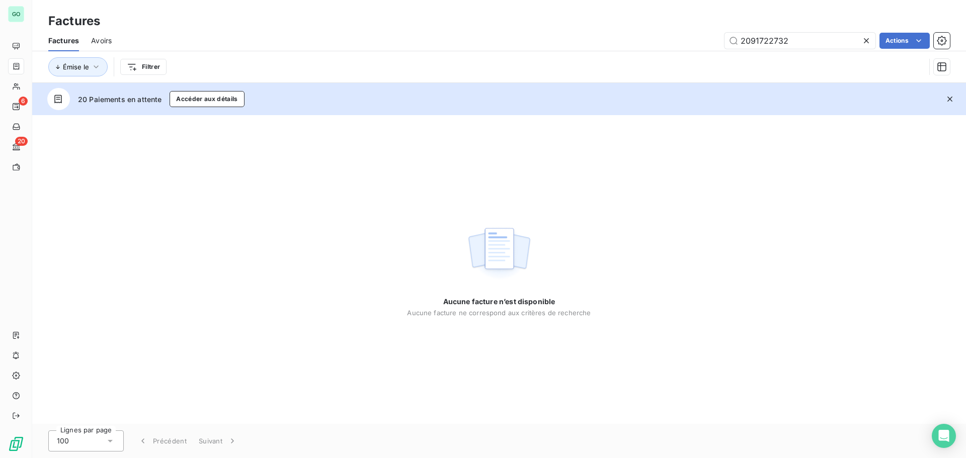
drag, startPoint x: 764, startPoint y: 40, endPoint x: 611, endPoint y: 39, distance: 153.0
click at [618, 51] on div "Factures Avoirs 2091722732 Actions" at bounding box center [499, 40] width 934 height 21
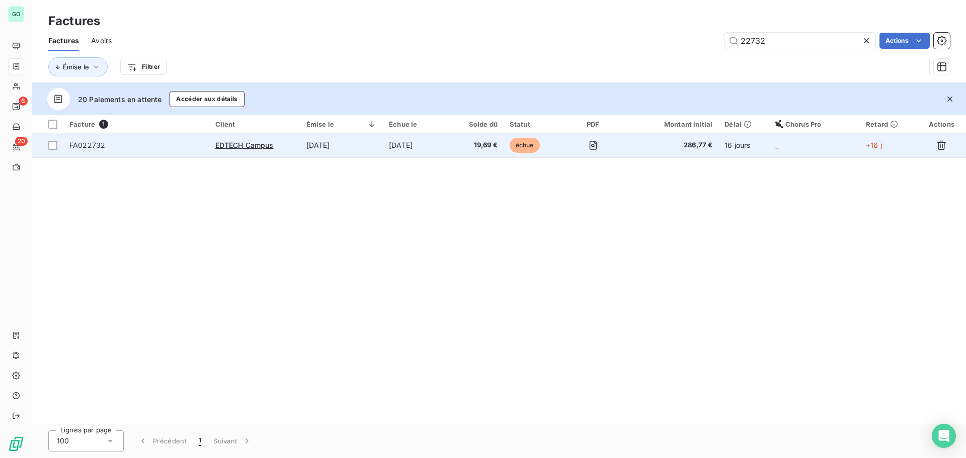
type input "22732"
click at [336, 147] on td "[DATE]" at bounding box center [341, 145] width 83 height 24
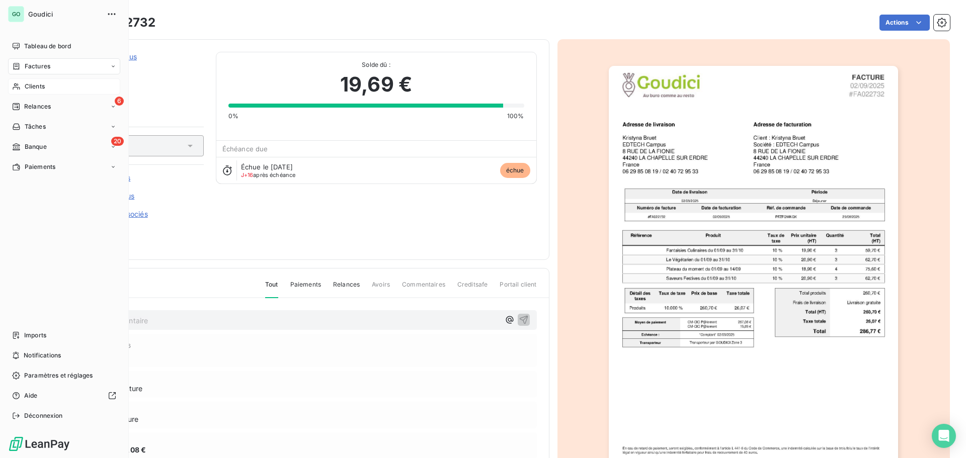
click at [48, 86] on div "Clients" at bounding box center [64, 86] width 112 height 16
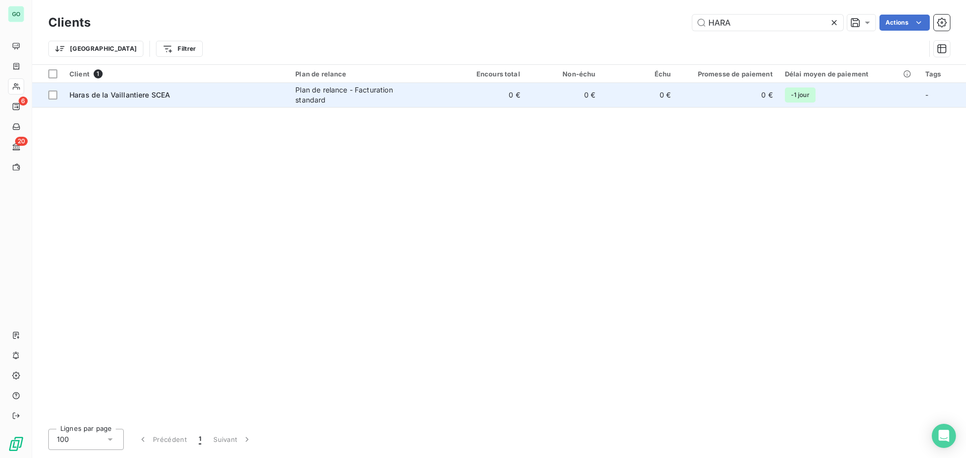
type input "HARA"
click at [166, 100] on div "Haras de la Vaillantiere SCEA" at bounding box center [176, 95] width 214 height 10
